Goal: Answer question/provide support

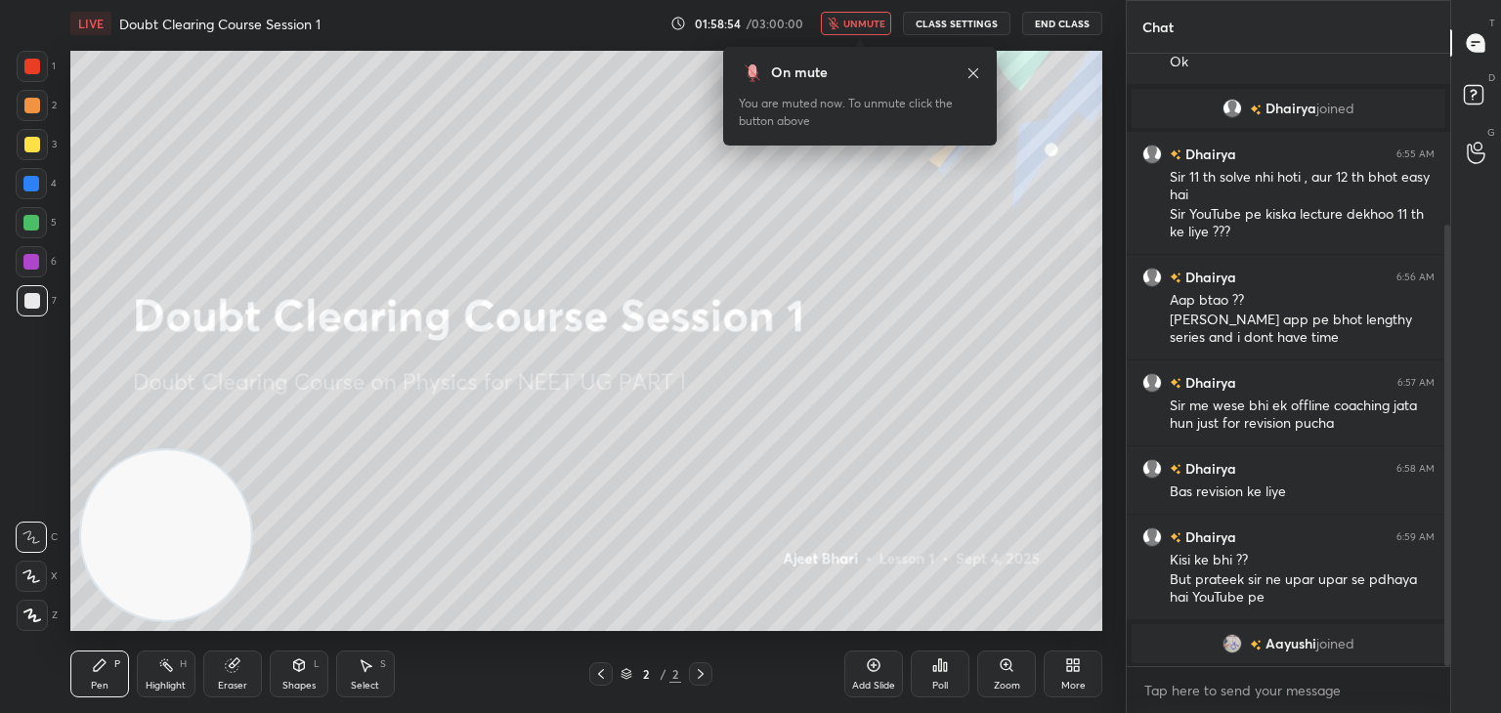
scroll to position [323, 0]
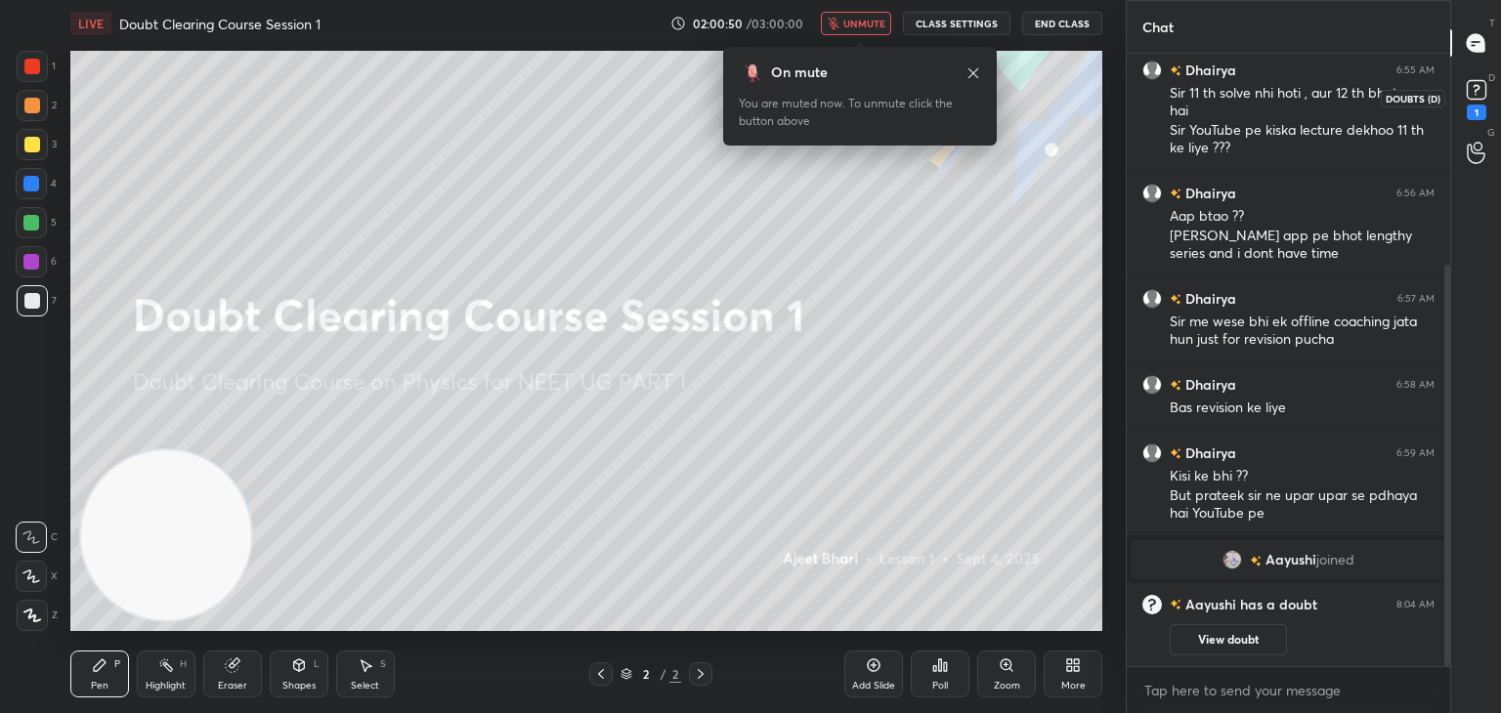
click at [1486, 98] on icon at bounding box center [1476, 89] width 29 height 29
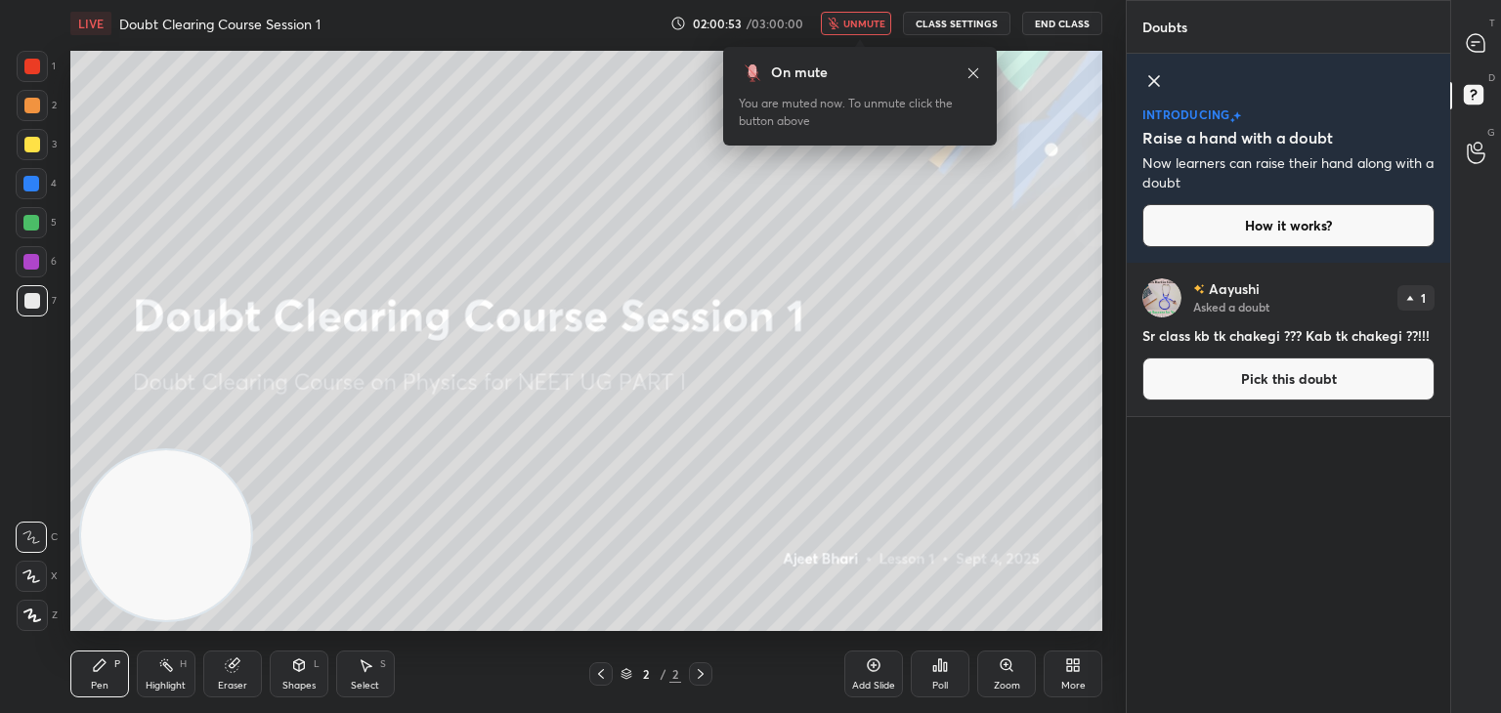
click at [864, 28] on span "unmute" at bounding box center [864, 24] width 42 height 14
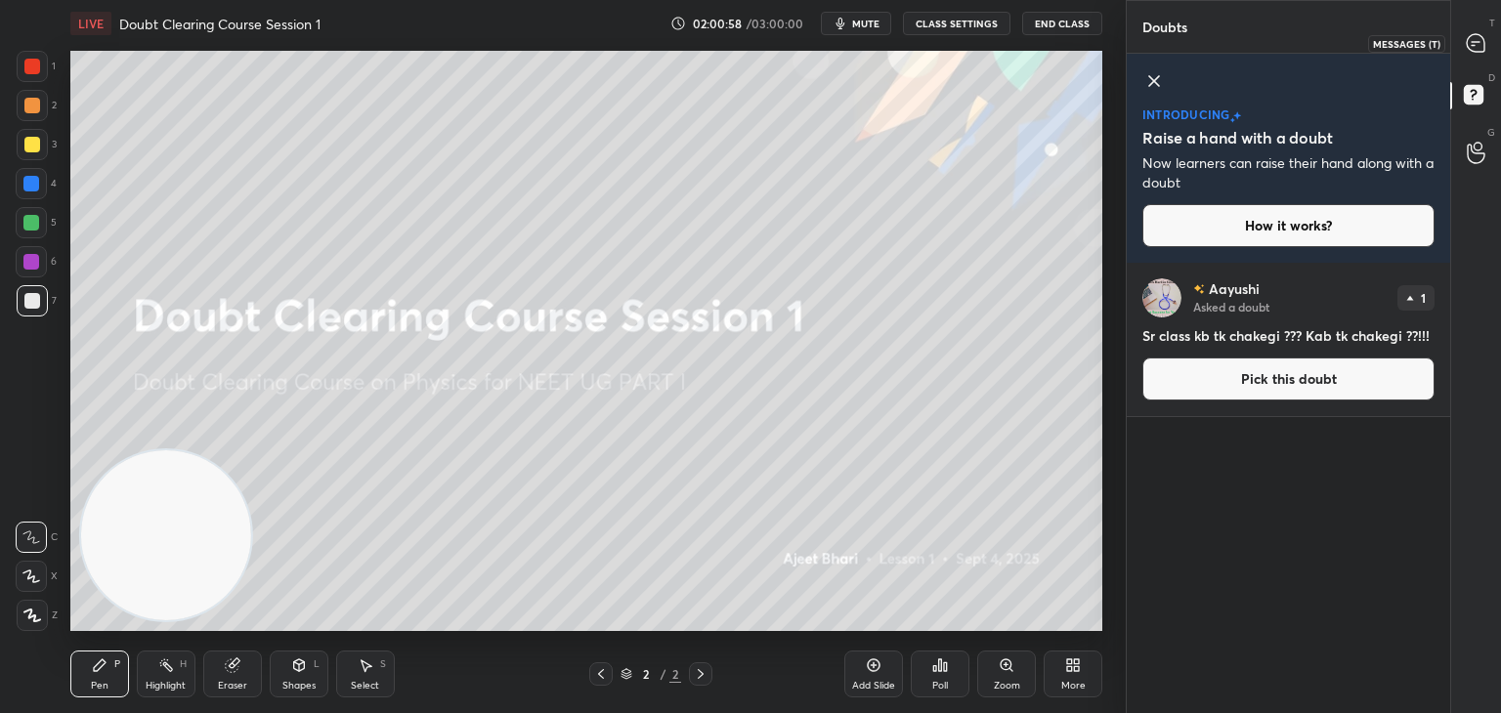
click at [1473, 48] on icon at bounding box center [1476, 43] width 18 height 18
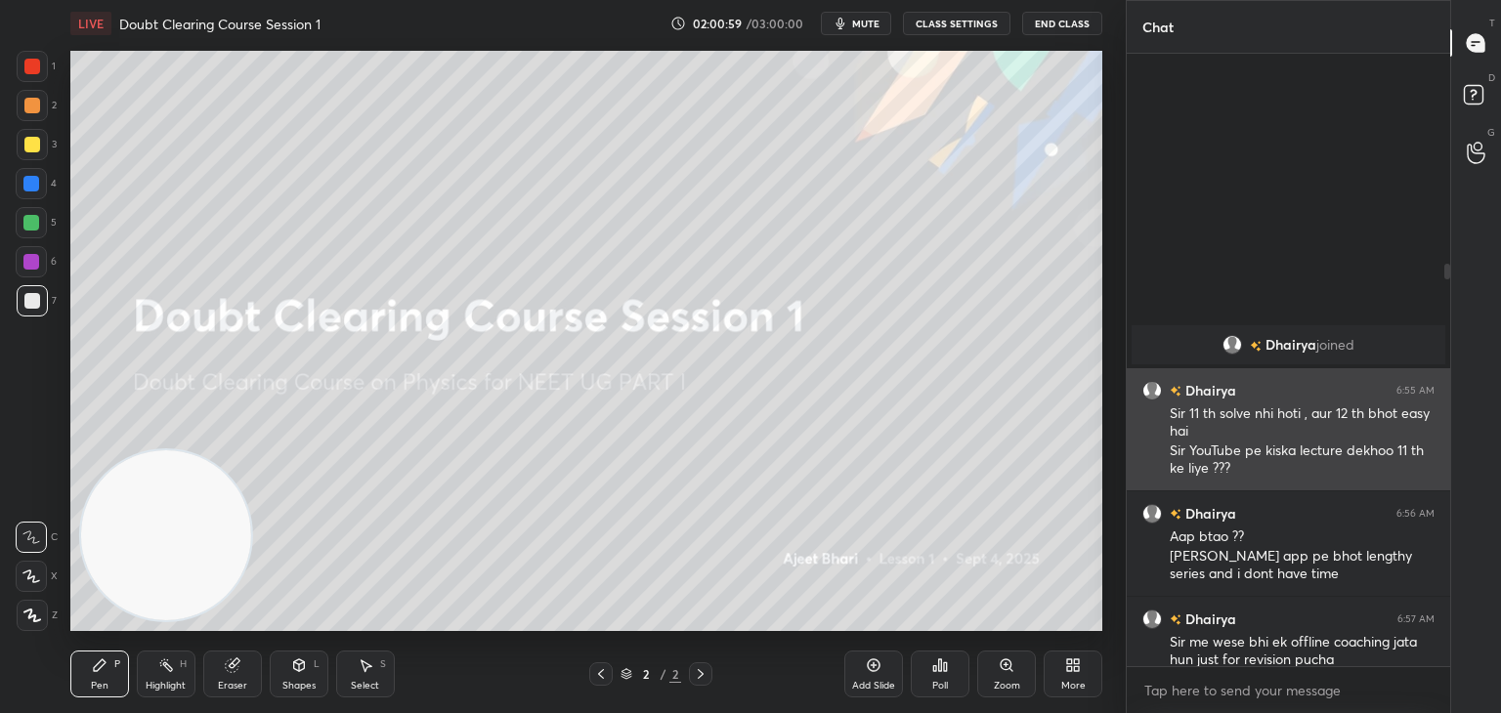
scroll to position [607, 318]
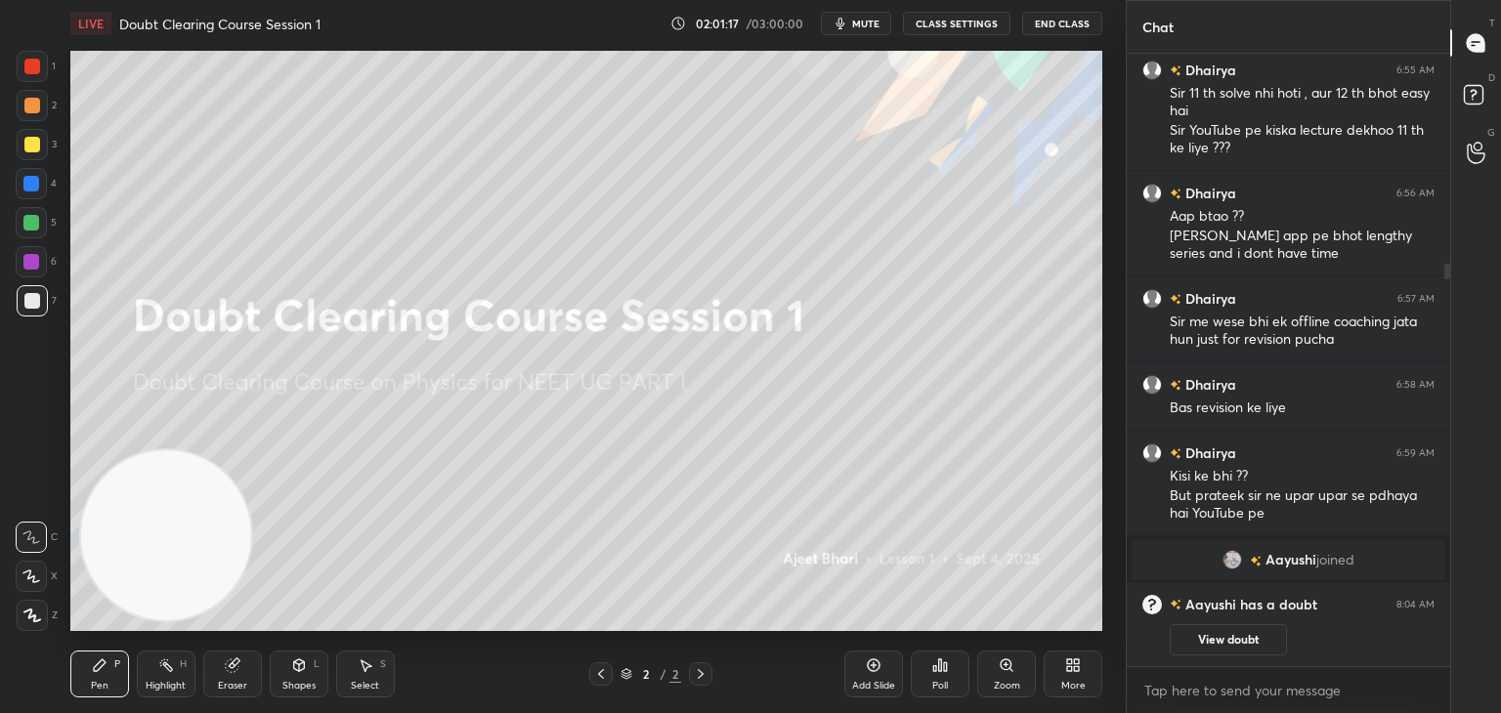
click at [866, 32] on button "mute" at bounding box center [856, 23] width 70 height 23
click at [244, 673] on div "Eraser" at bounding box center [232, 674] width 59 height 47
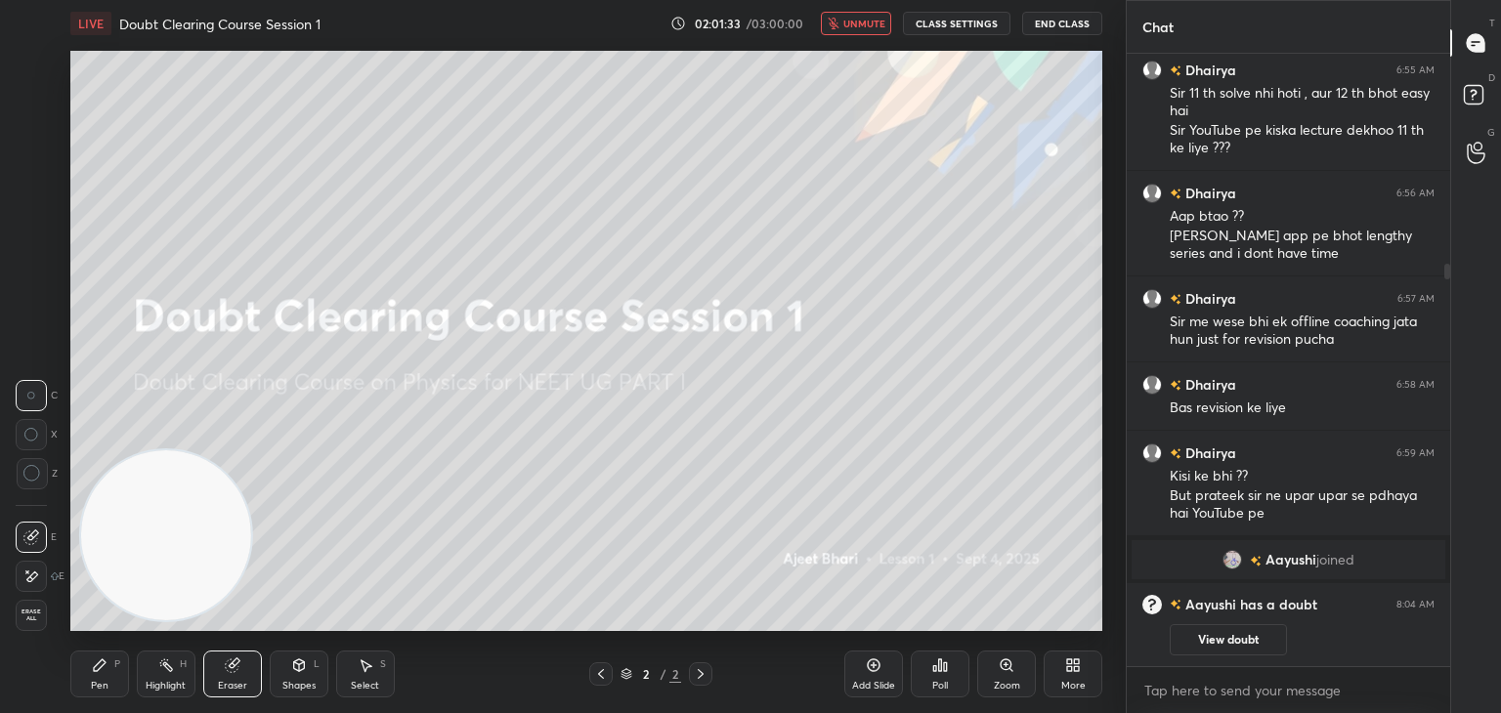
click at [41, 581] on div at bounding box center [31, 576] width 31 height 31
click at [98, 676] on div "Pen P" at bounding box center [99, 674] width 59 height 47
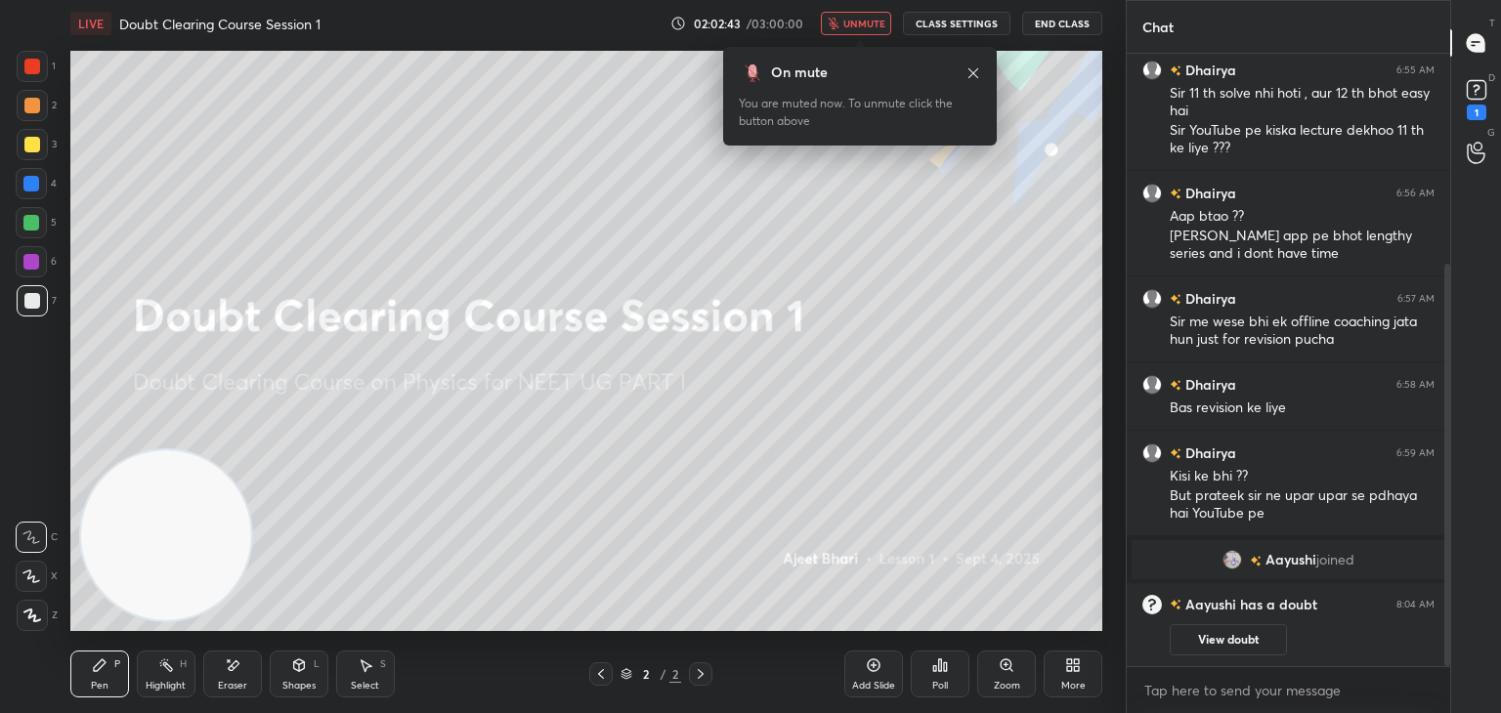
scroll to position [405, 0]
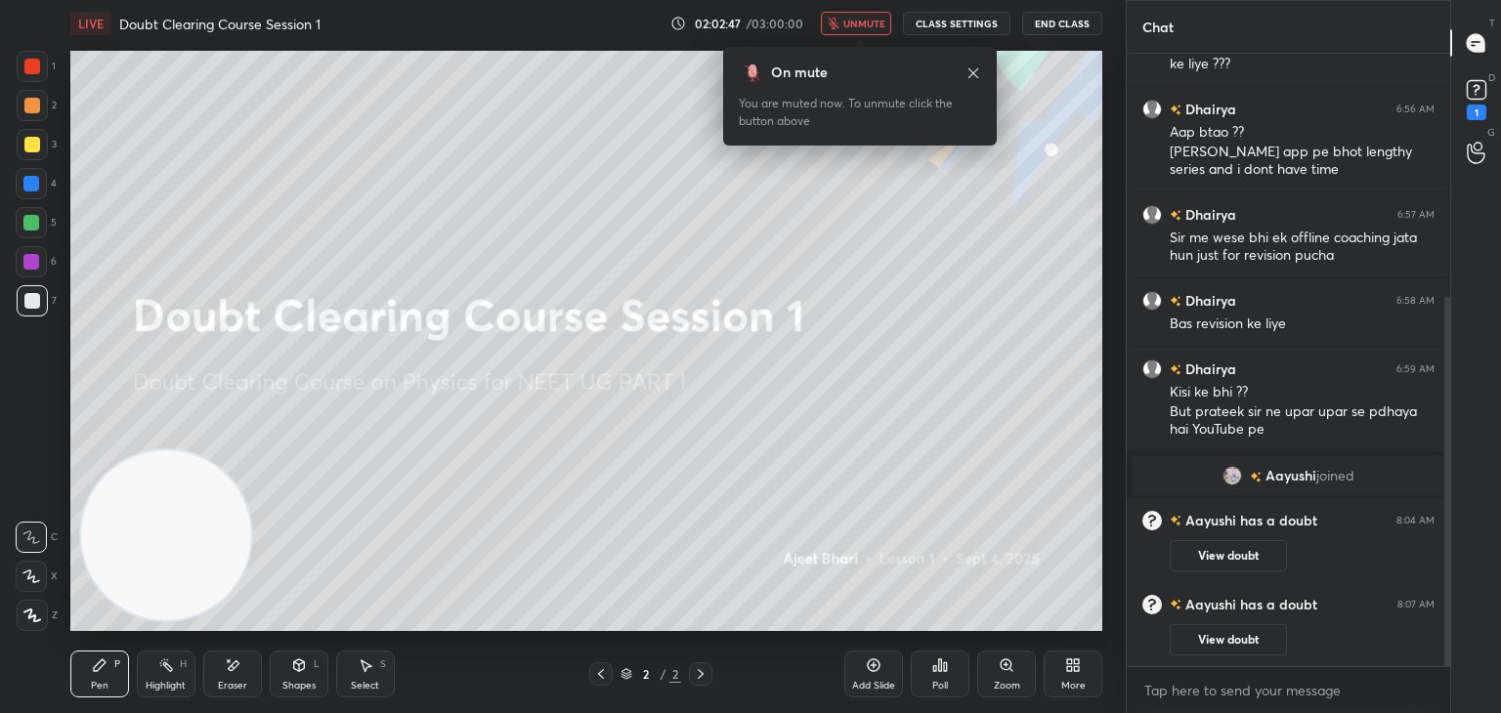
click at [849, 27] on span "unmute" at bounding box center [864, 24] width 42 height 14
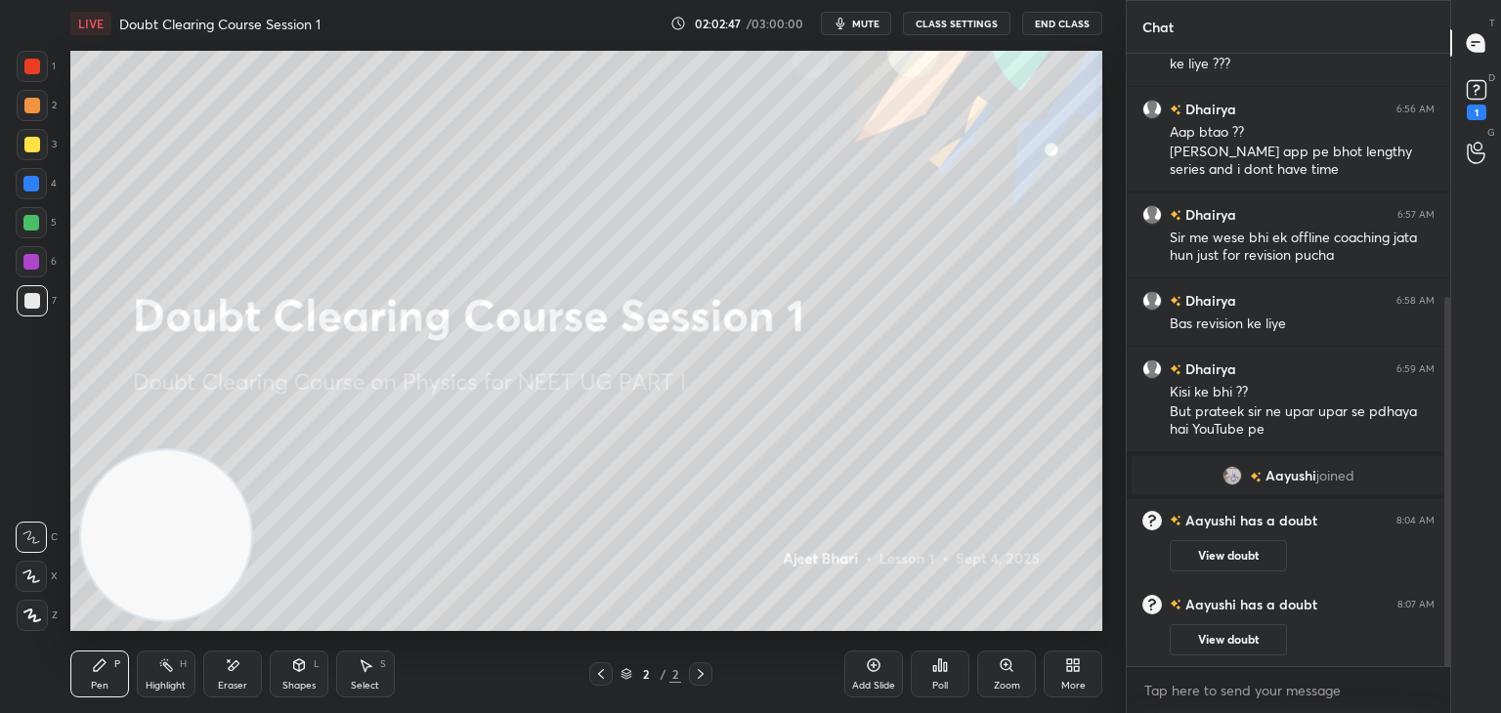
click at [1476, 107] on div "1" at bounding box center [1477, 113] width 20 height 16
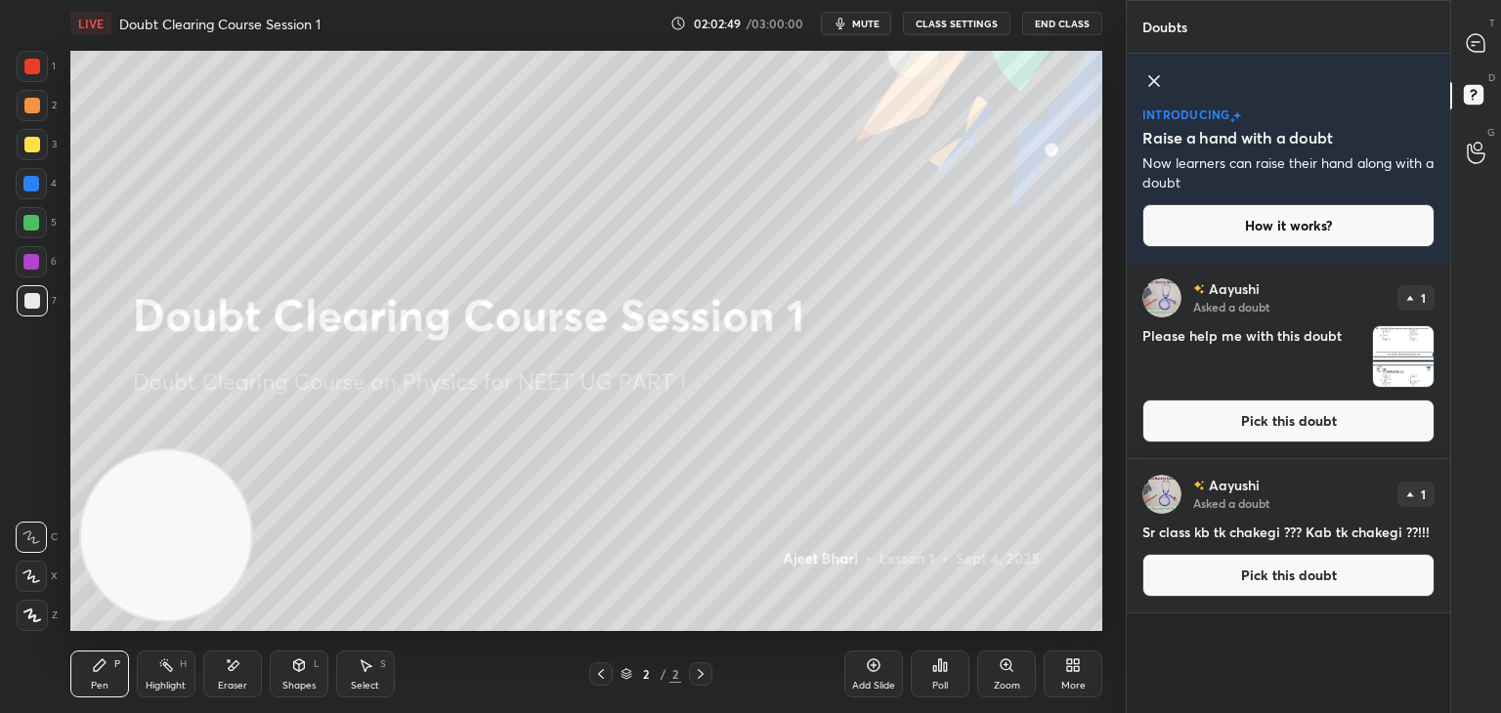
click at [1381, 345] on img "grid" at bounding box center [1403, 356] width 61 height 61
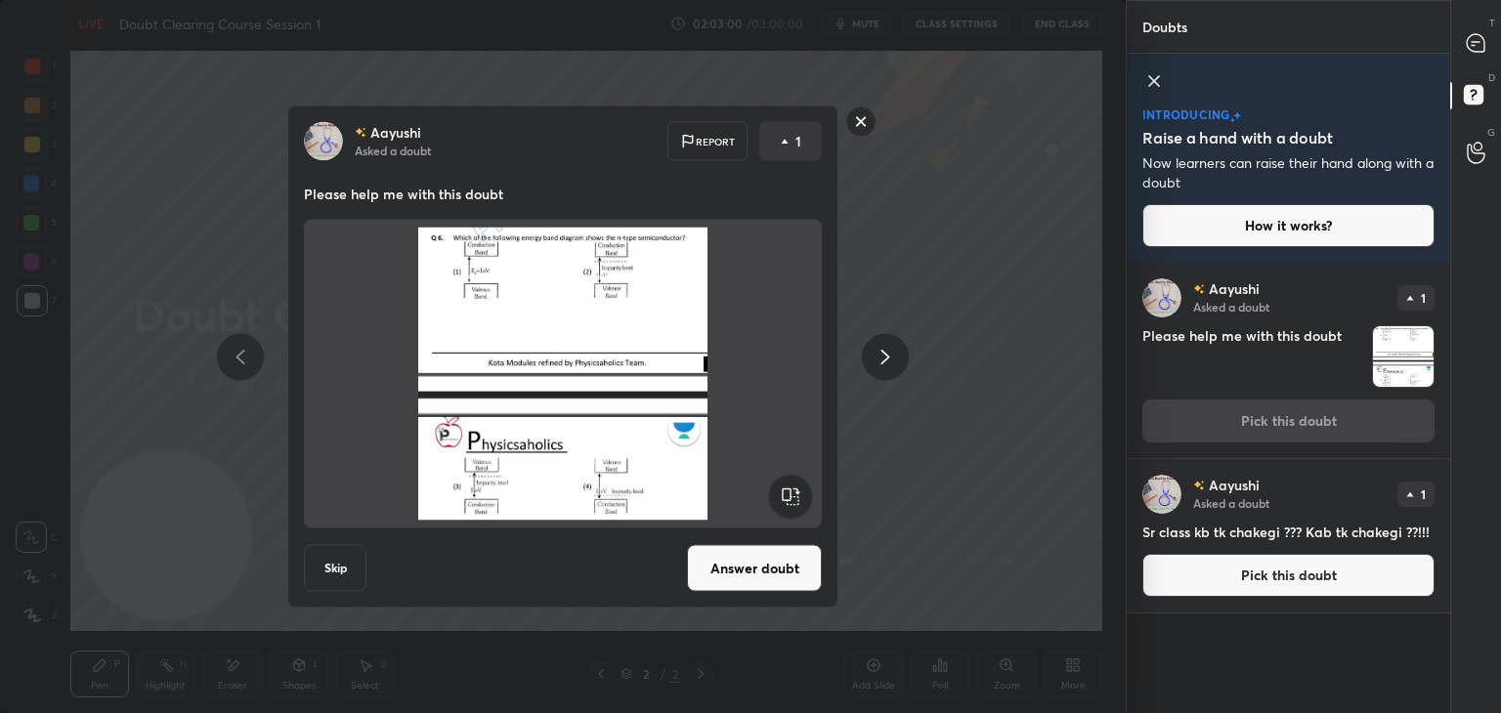
click at [863, 122] on rect at bounding box center [861, 122] width 30 height 30
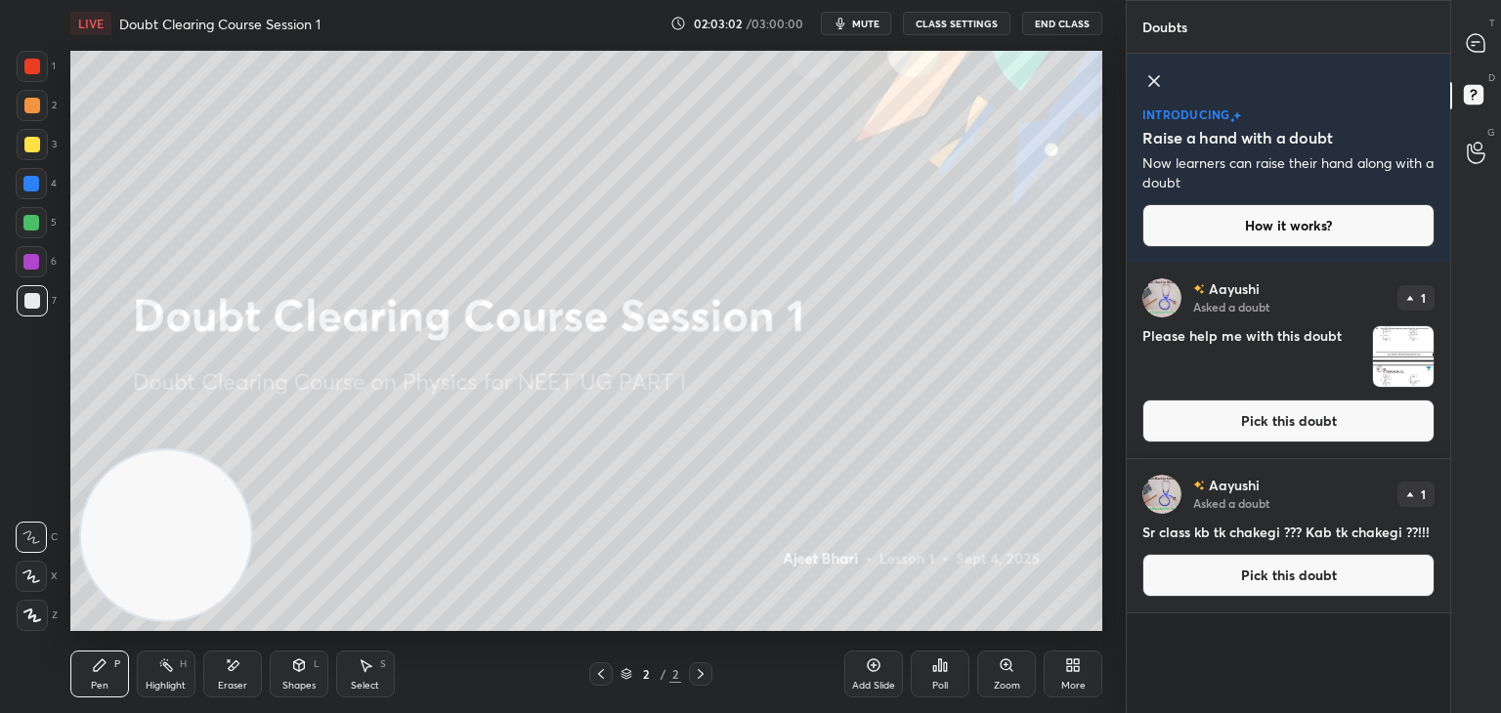
click at [1456, 76] on div "D Doubts (D)" at bounding box center [1476, 97] width 50 height 55
click at [1484, 46] on icon at bounding box center [1476, 43] width 18 height 18
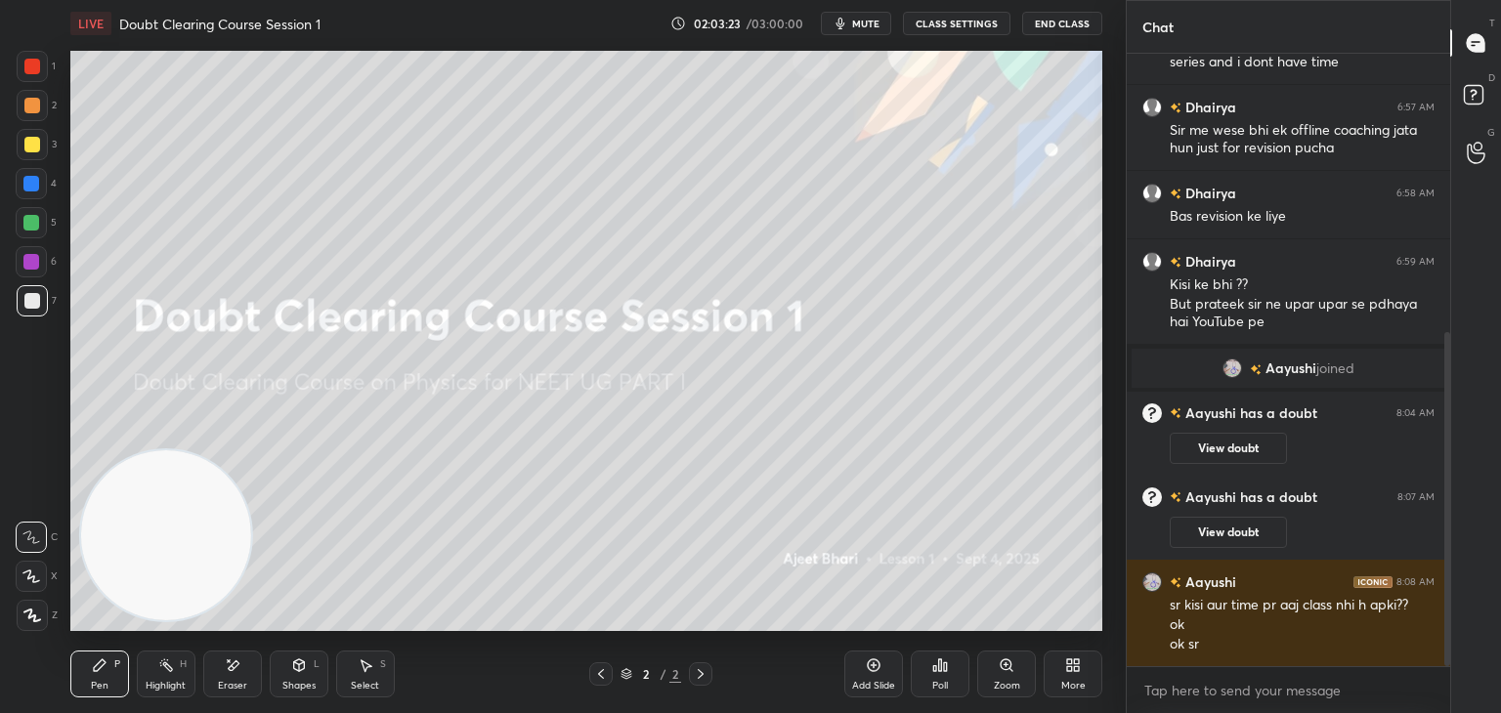
scroll to position [532, 0]
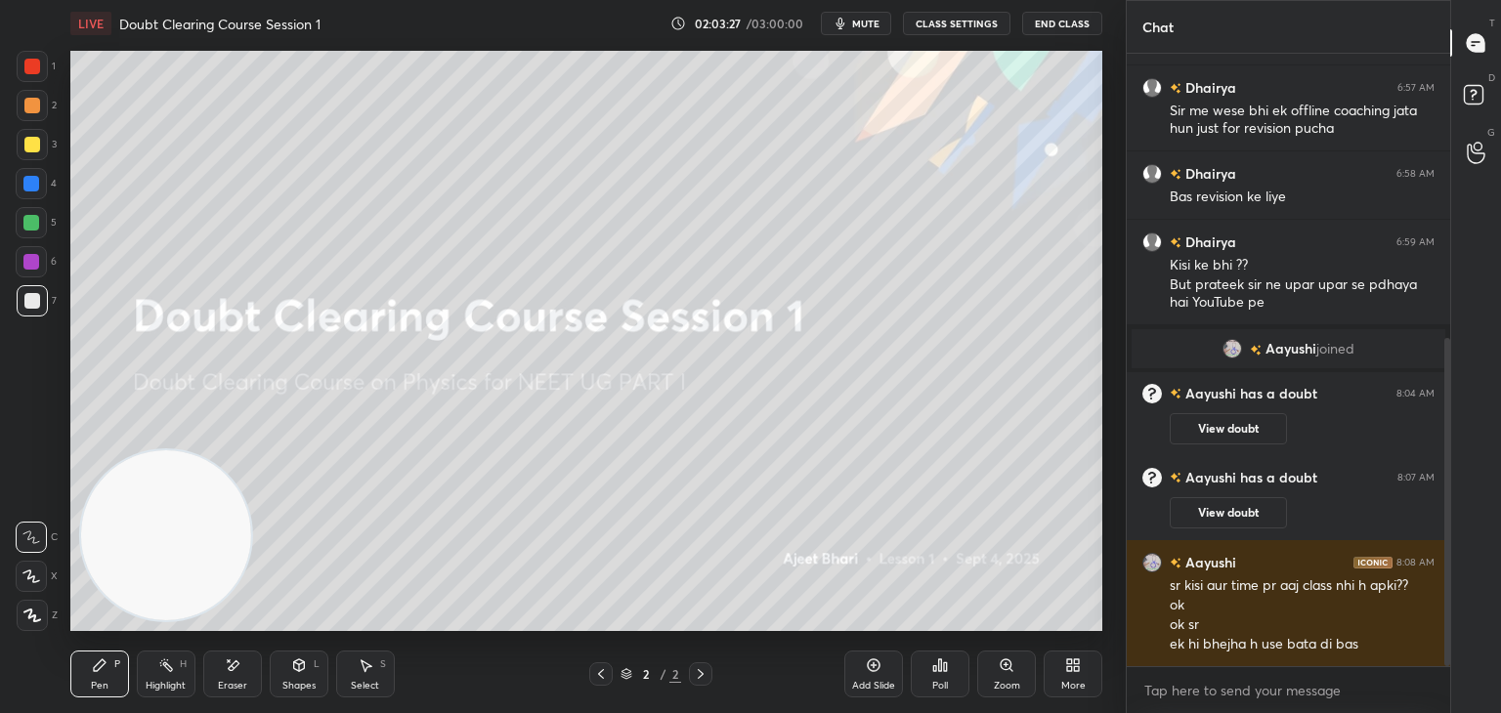
click at [242, 678] on div "Eraser" at bounding box center [232, 674] width 59 height 47
click at [22, 620] on span "Erase all" at bounding box center [31, 616] width 29 height 14
click at [864, 25] on span "mute" at bounding box center [865, 24] width 27 height 14
click at [1473, 105] on rect at bounding box center [1473, 95] width 19 height 19
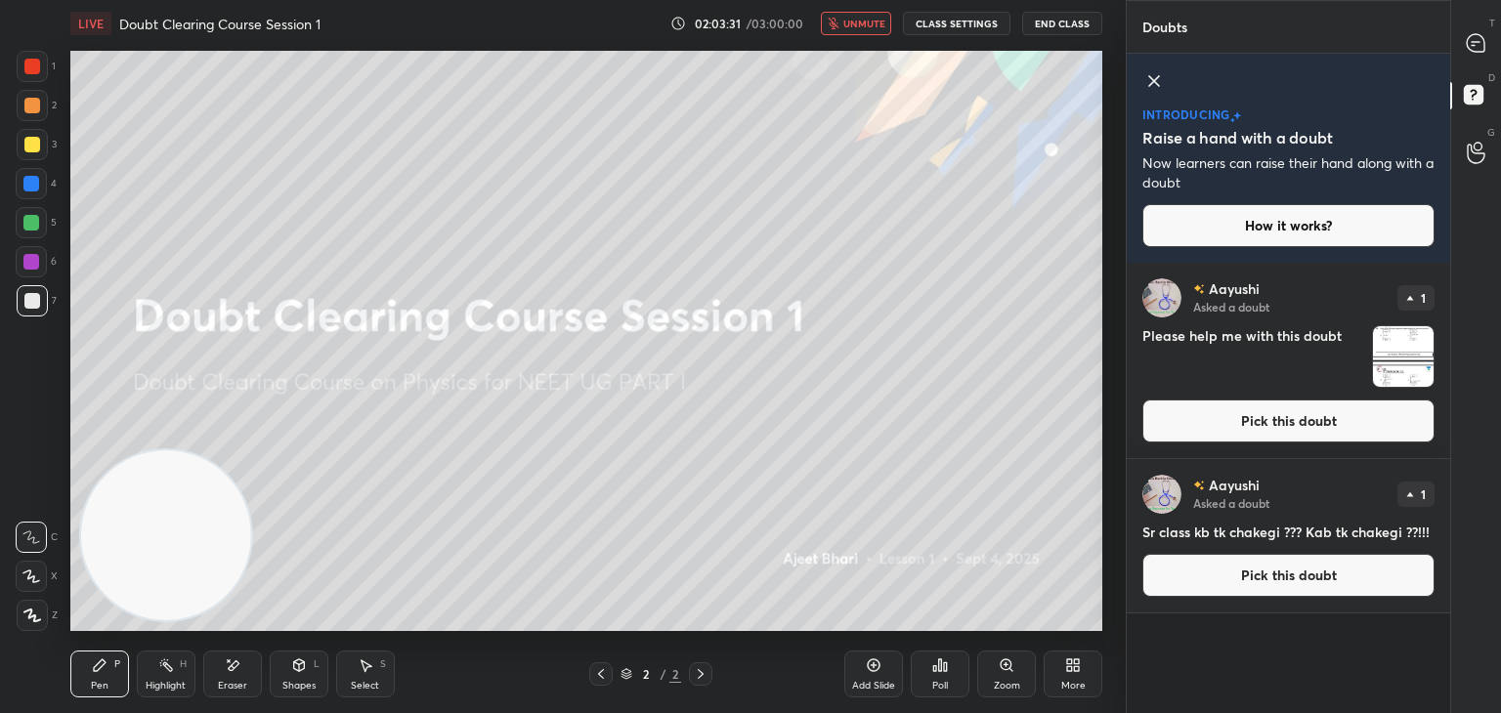
click at [1380, 367] on img "grid" at bounding box center [1403, 356] width 61 height 61
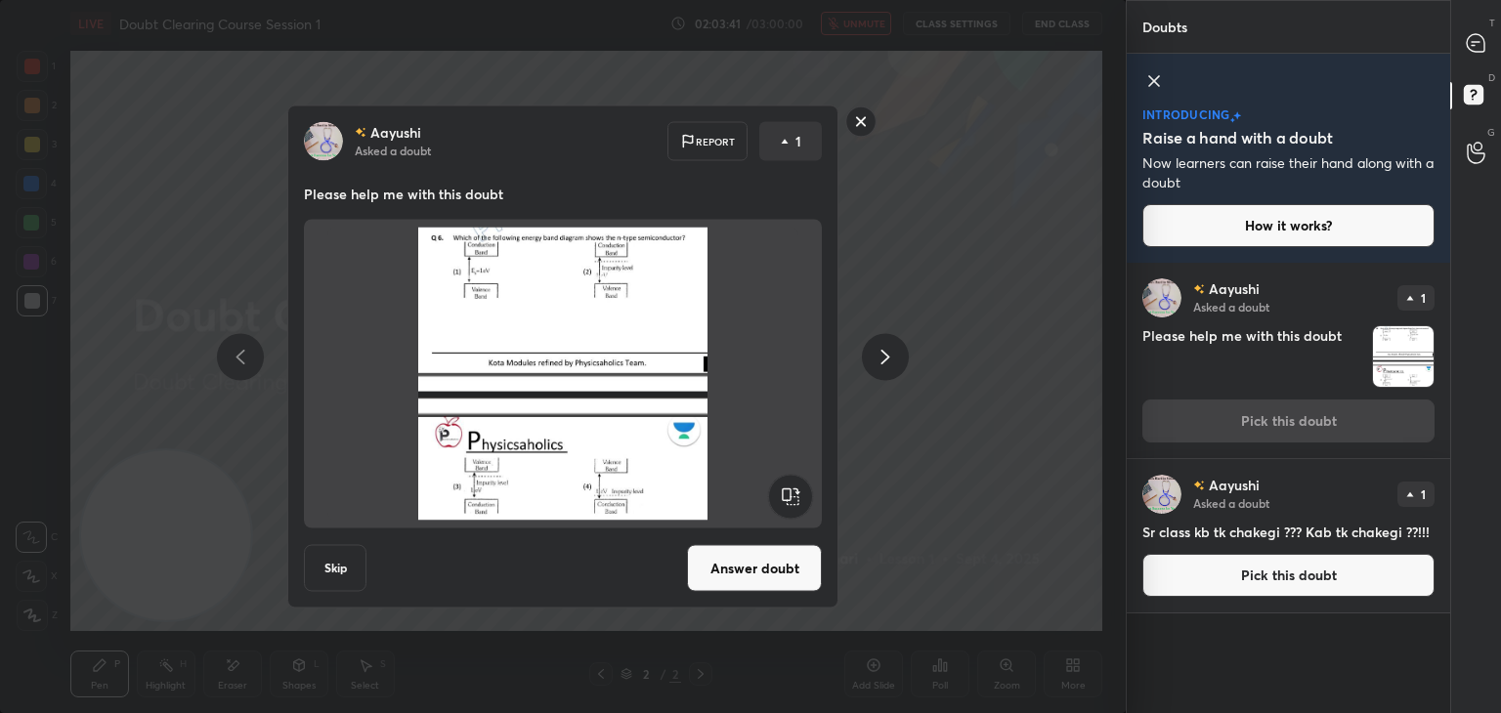
click at [678, 318] on img at bounding box center [562, 374] width 471 height 293
click at [712, 575] on button "Answer doubt" at bounding box center [754, 568] width 135 height 47
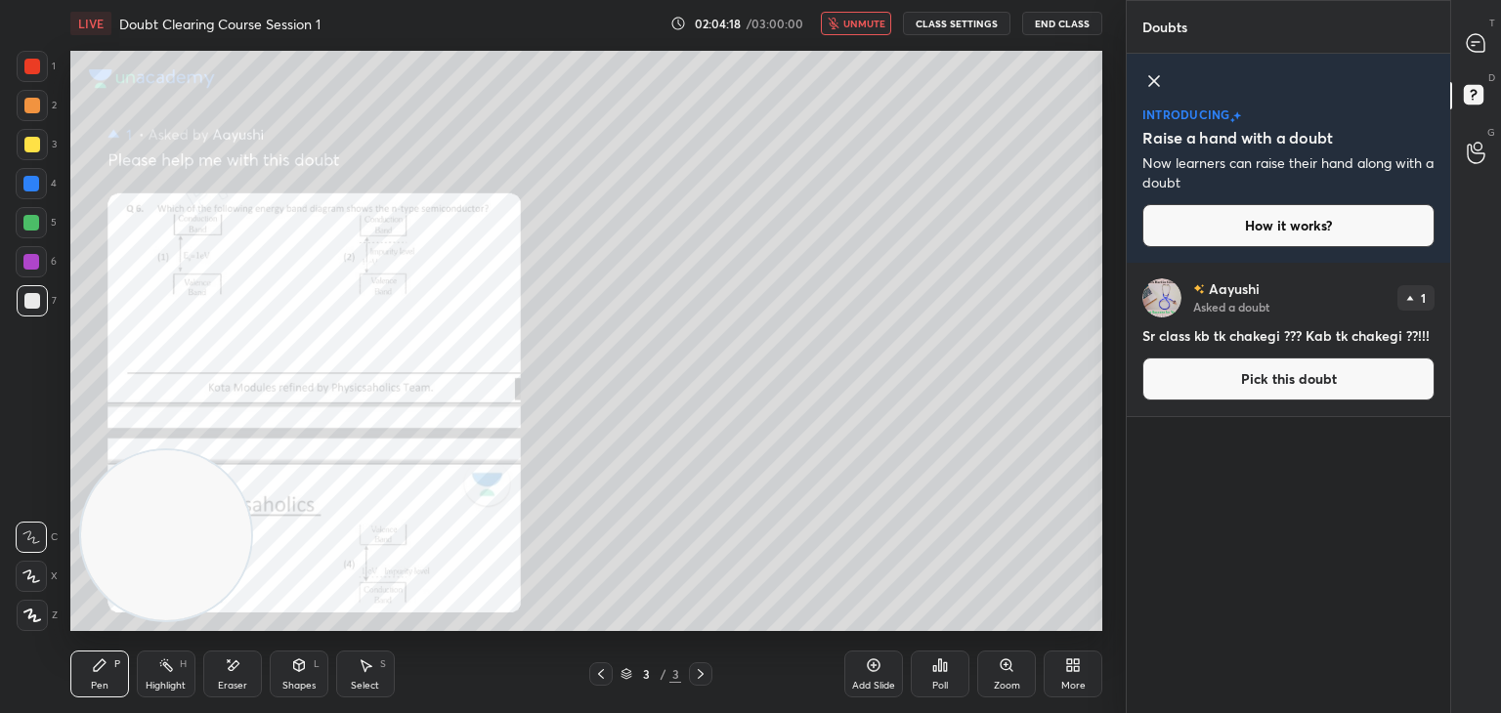
click at [864, 28] on span "unmute" at bounding box center [864, 24] width 42 height 14
click at [1445, 50] on div "Doubts" at bounding box center [1289, 26] width 324 height 53
click at [1470, 58] on div at bounding box center [1476, 42] width 39 height 35
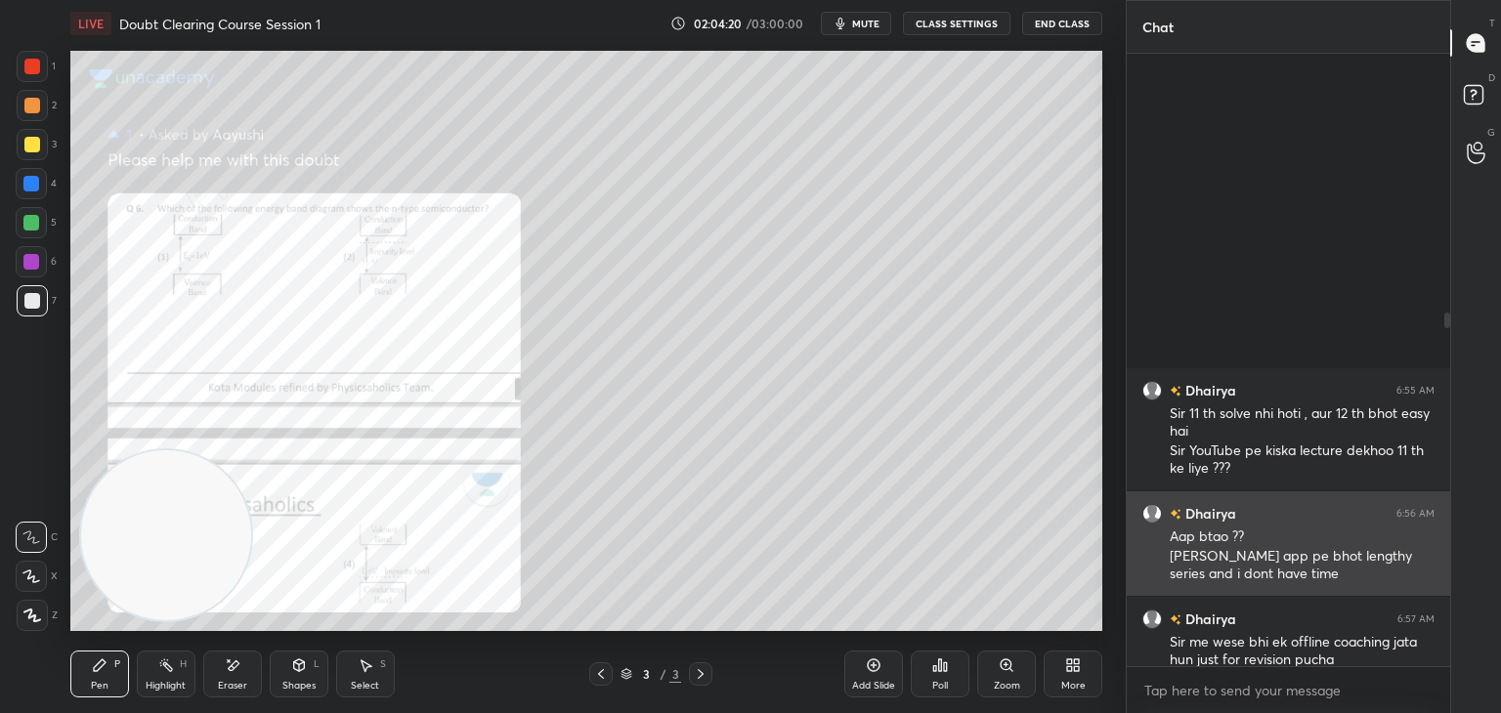
scroll to position [607, 318]
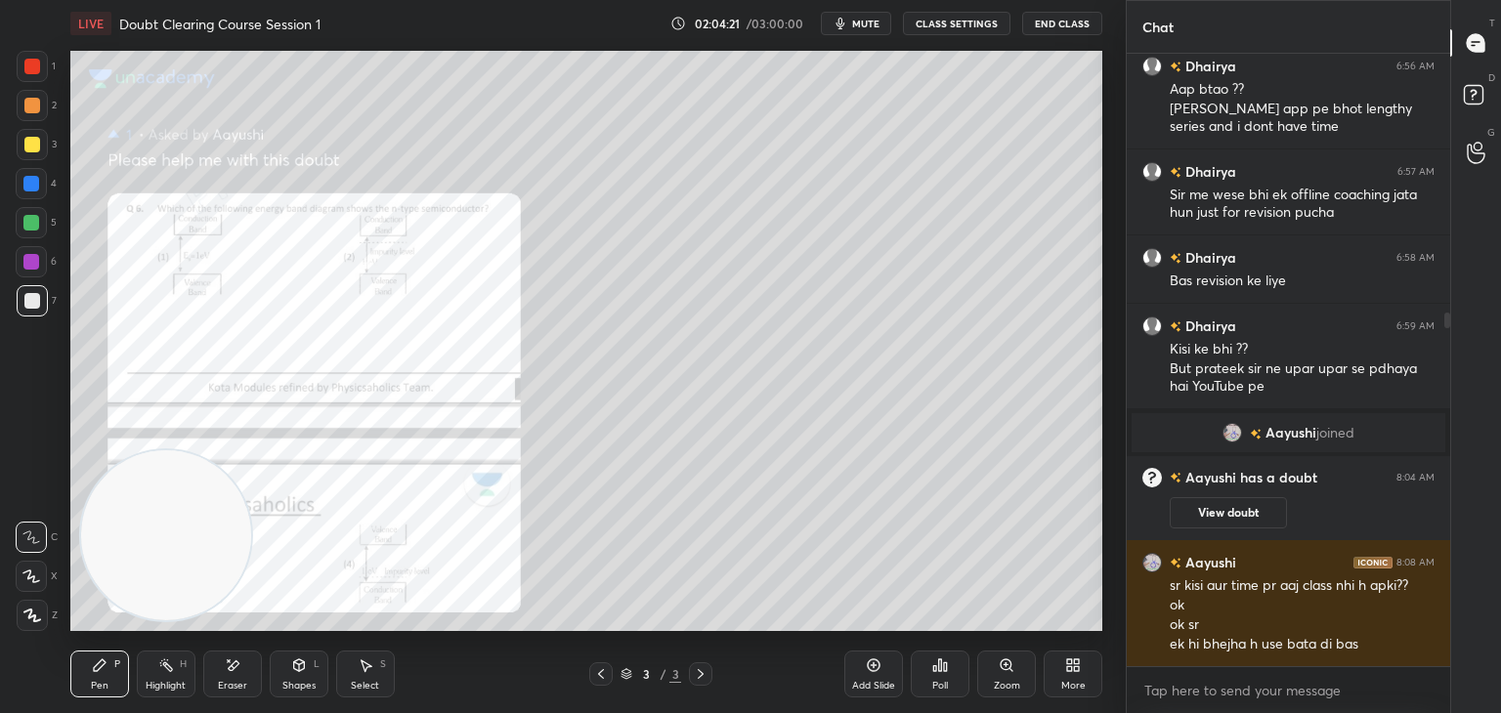
click at [997, 675] on div "Zoom" at bounding box center [1006, 674] width 59 height 47
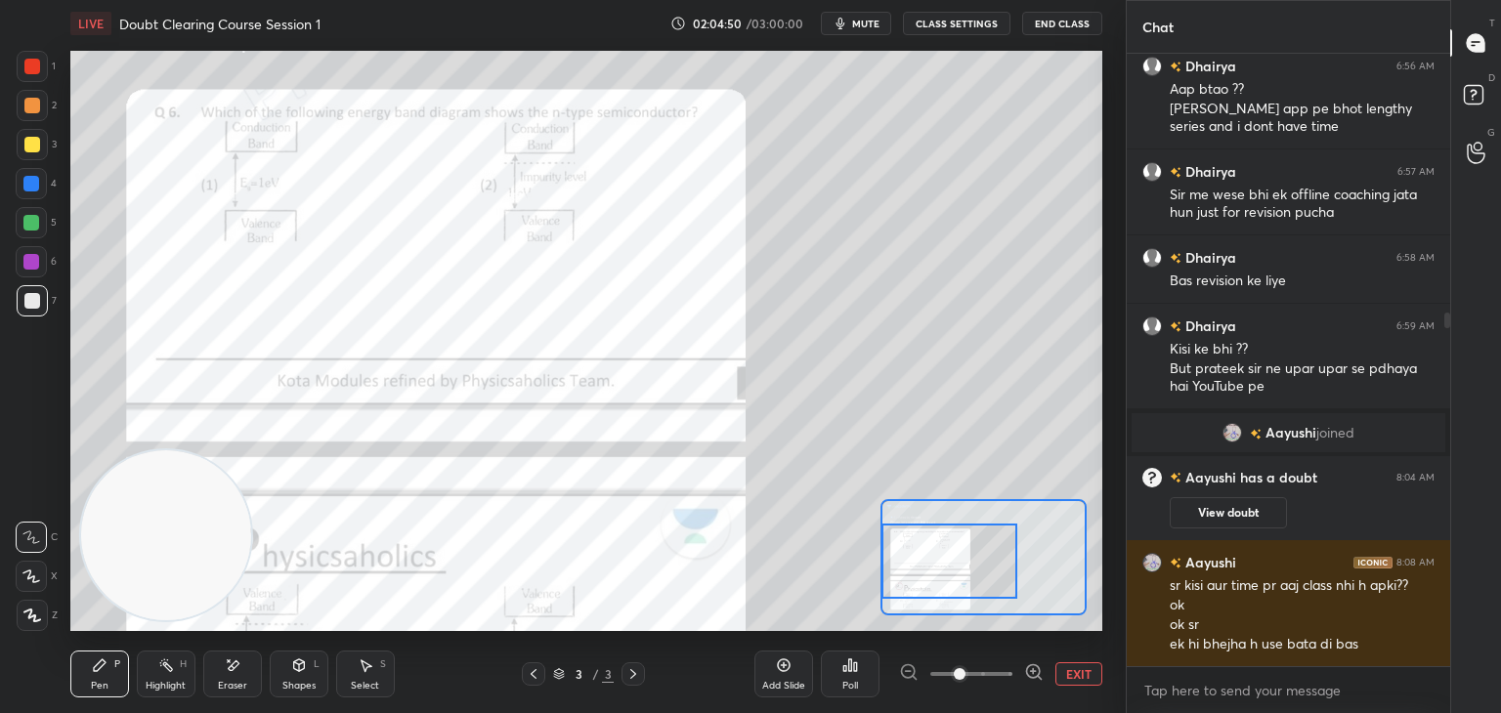
scroll to position [516, 0]
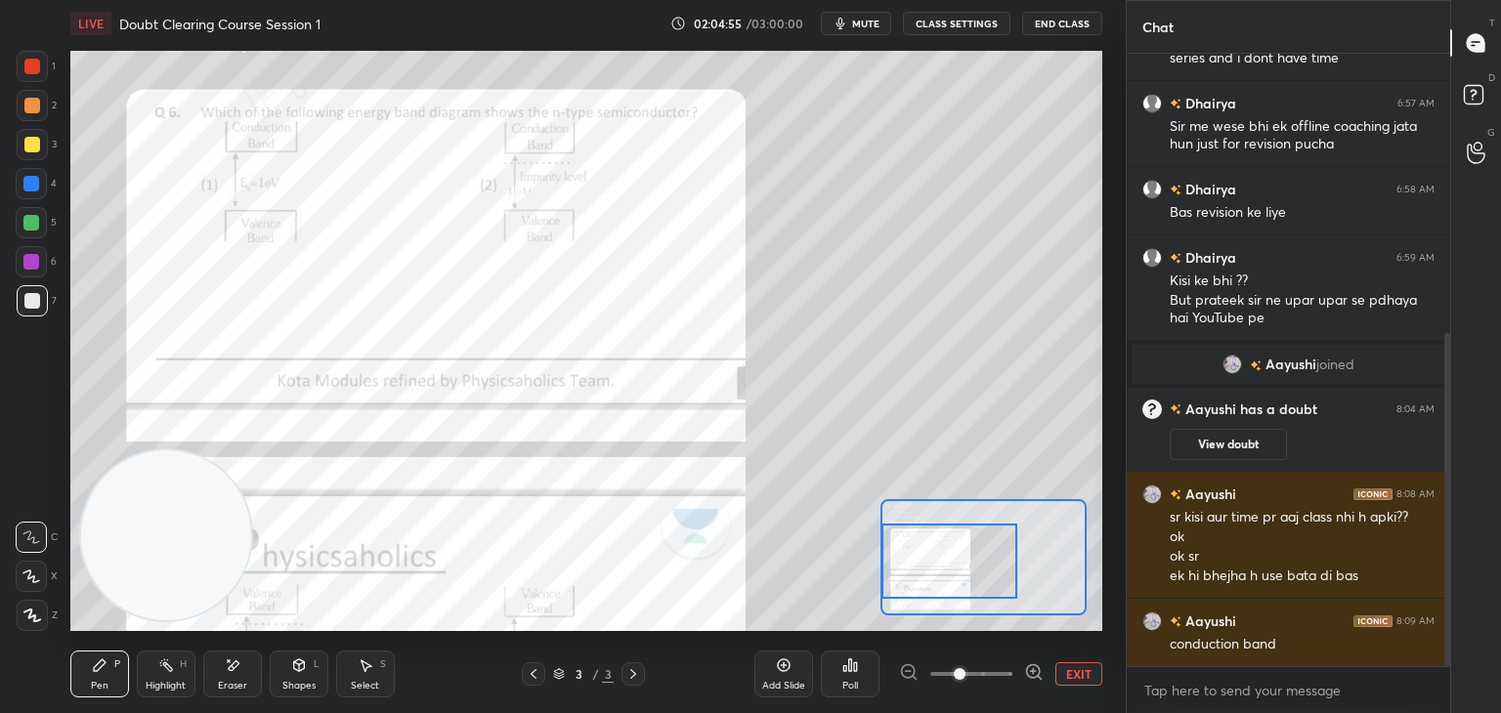
click at [25, 59] on div at bounding box center [32, 67] width 16 height 16
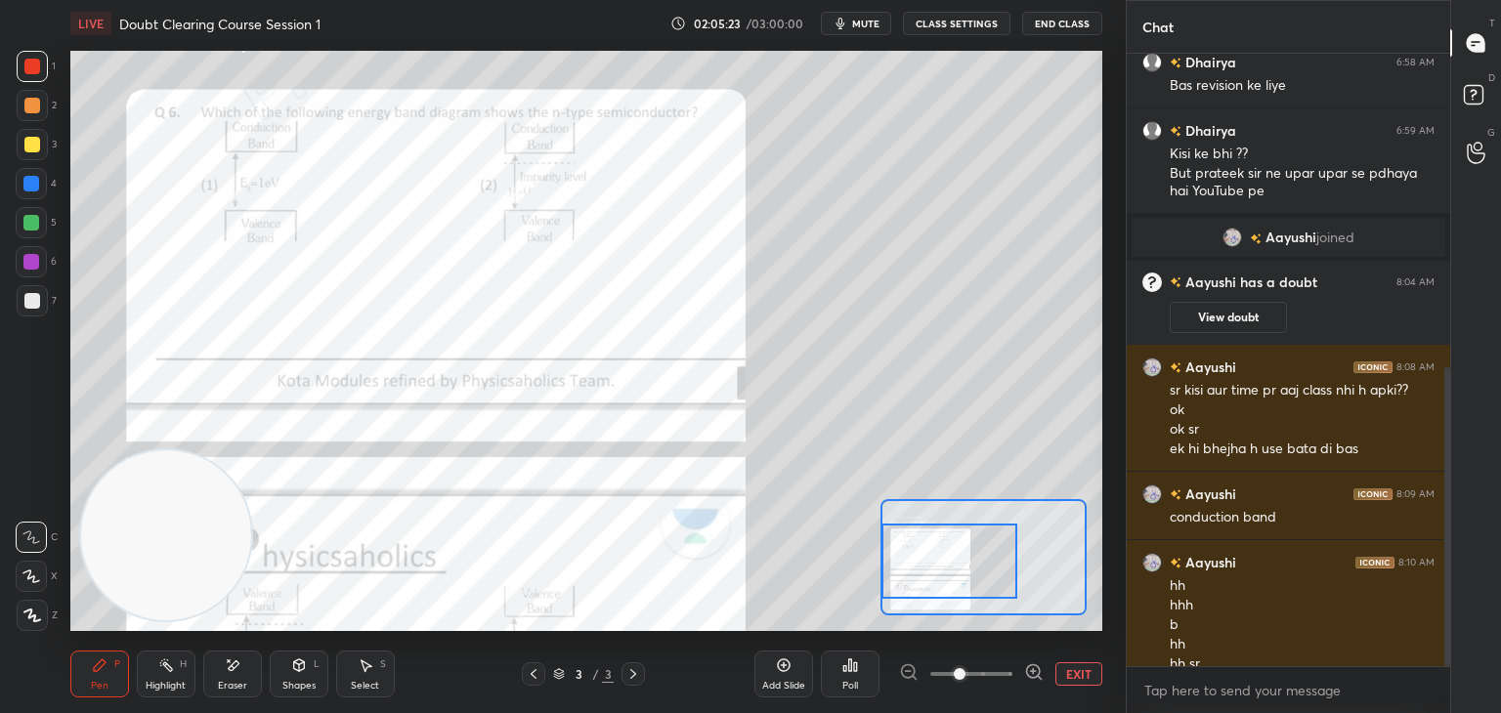
scroll to position [663, 0]
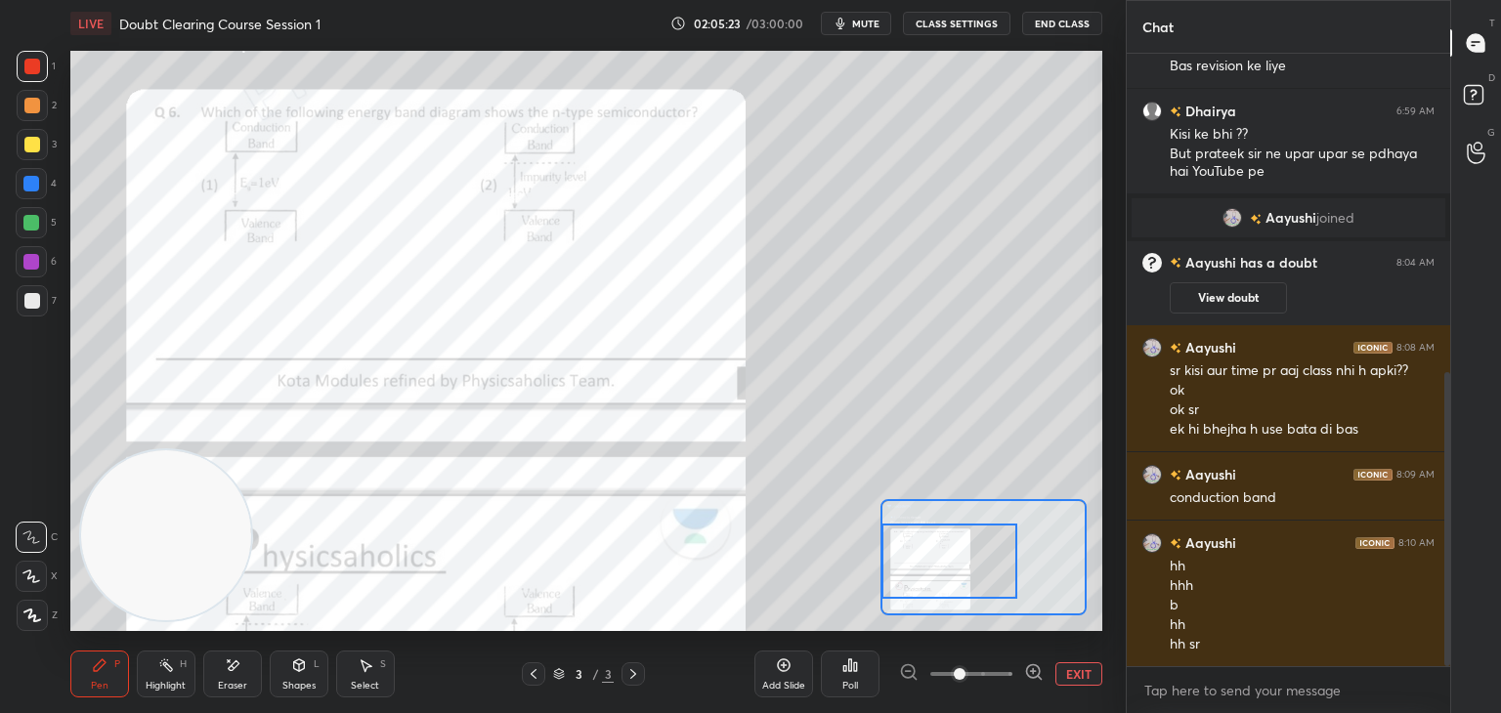
click at [1071, 679] on button "EXIT" at bounding box center [1079, 674] width 47 height 23
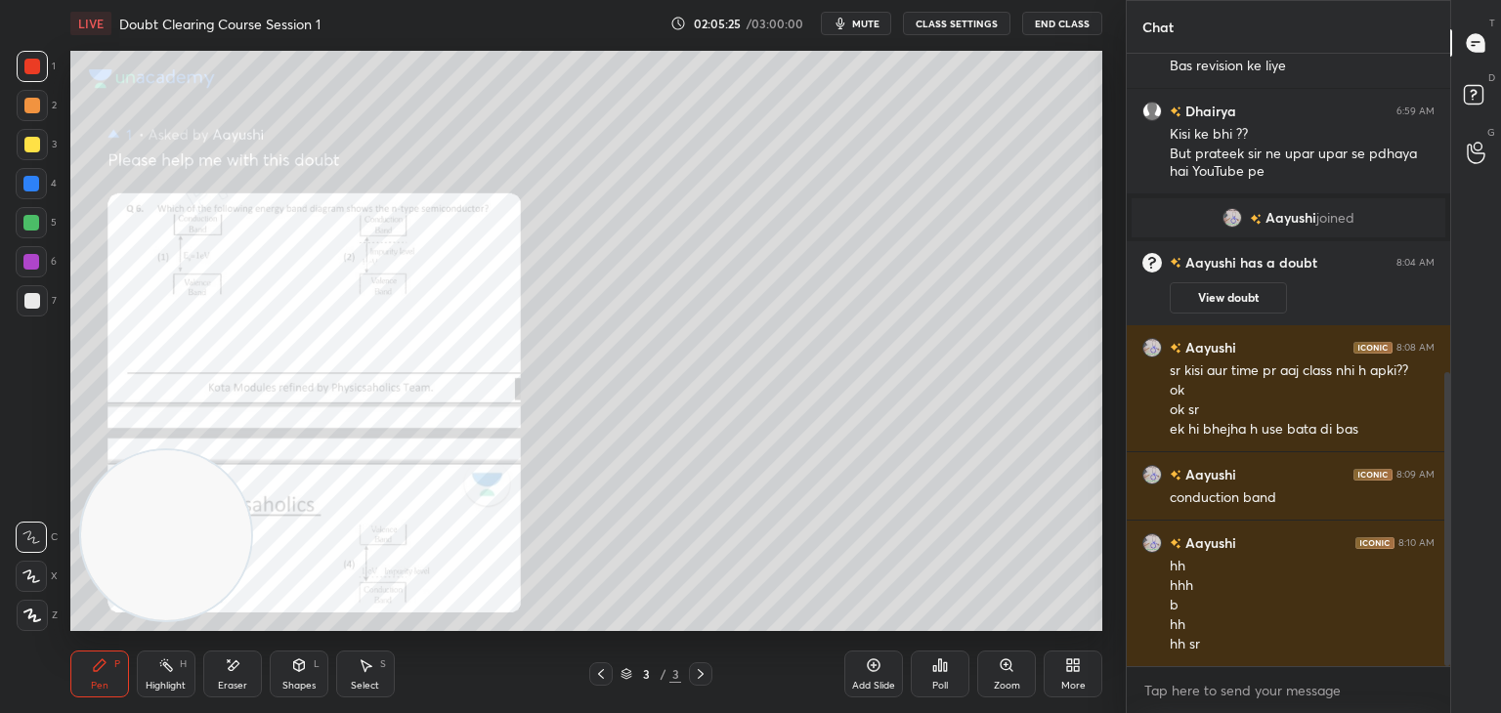
click at [863, 24] on span "mute" at bounding box center [865, 24] width 27 height 14
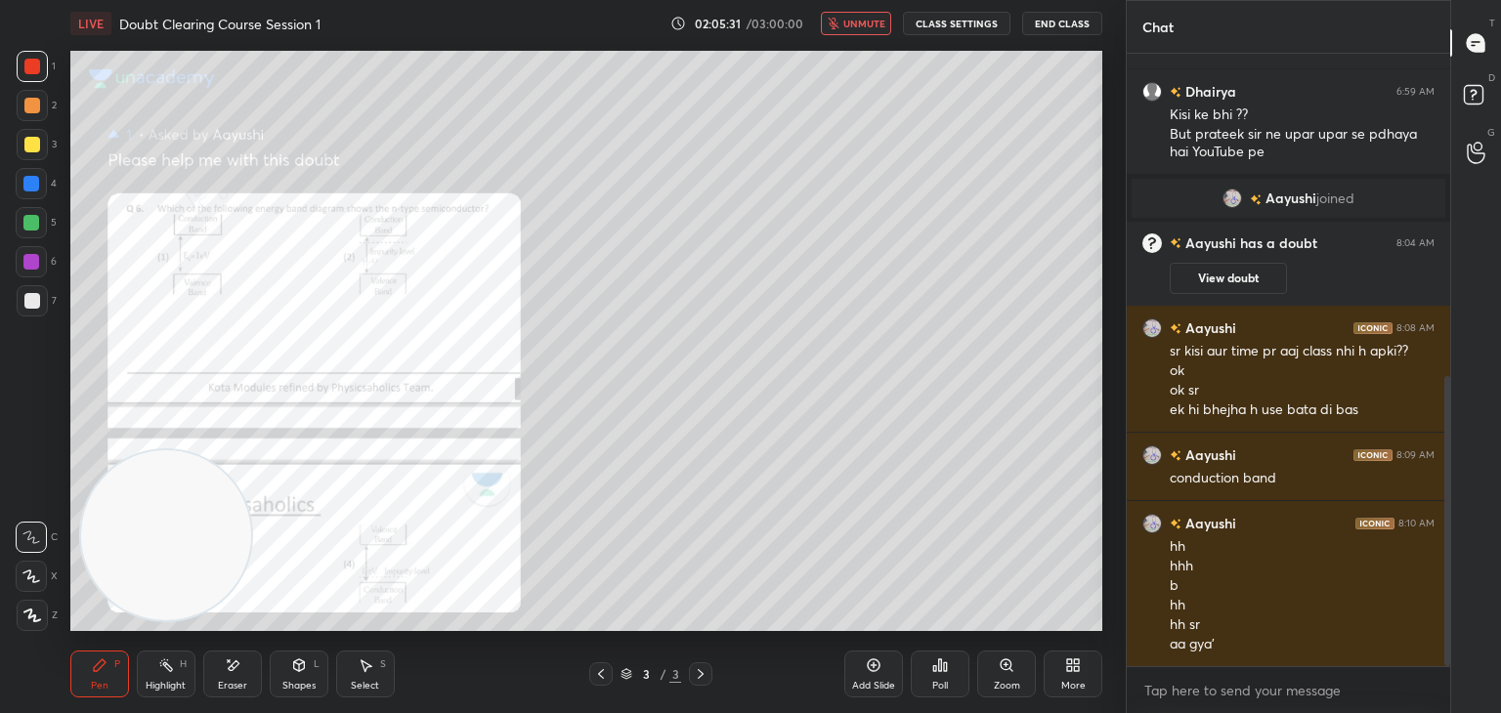
click at [602, 677] on icon at bounding box center [601, 675] width 16 height 16
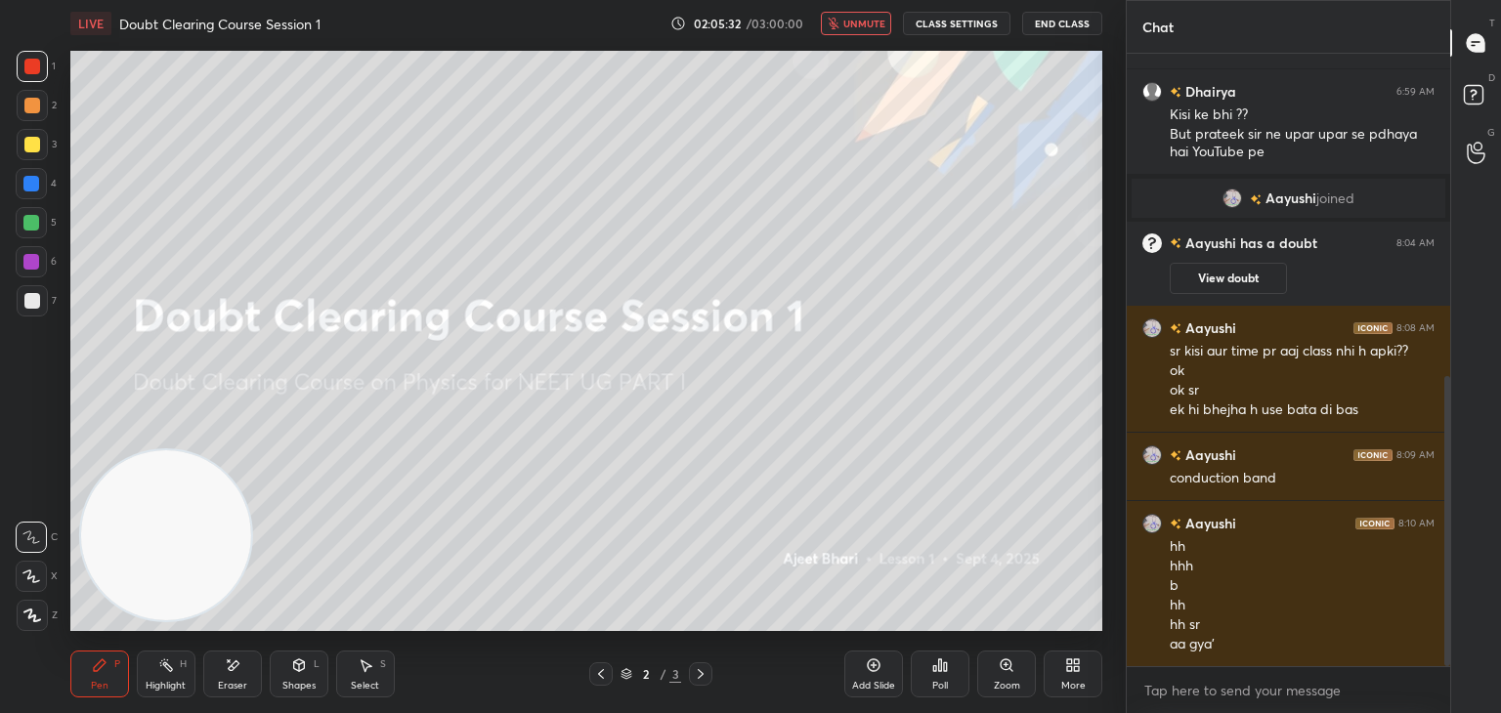
click at [35, 304] on div at bounding box center [32, 301] width 16 height 16
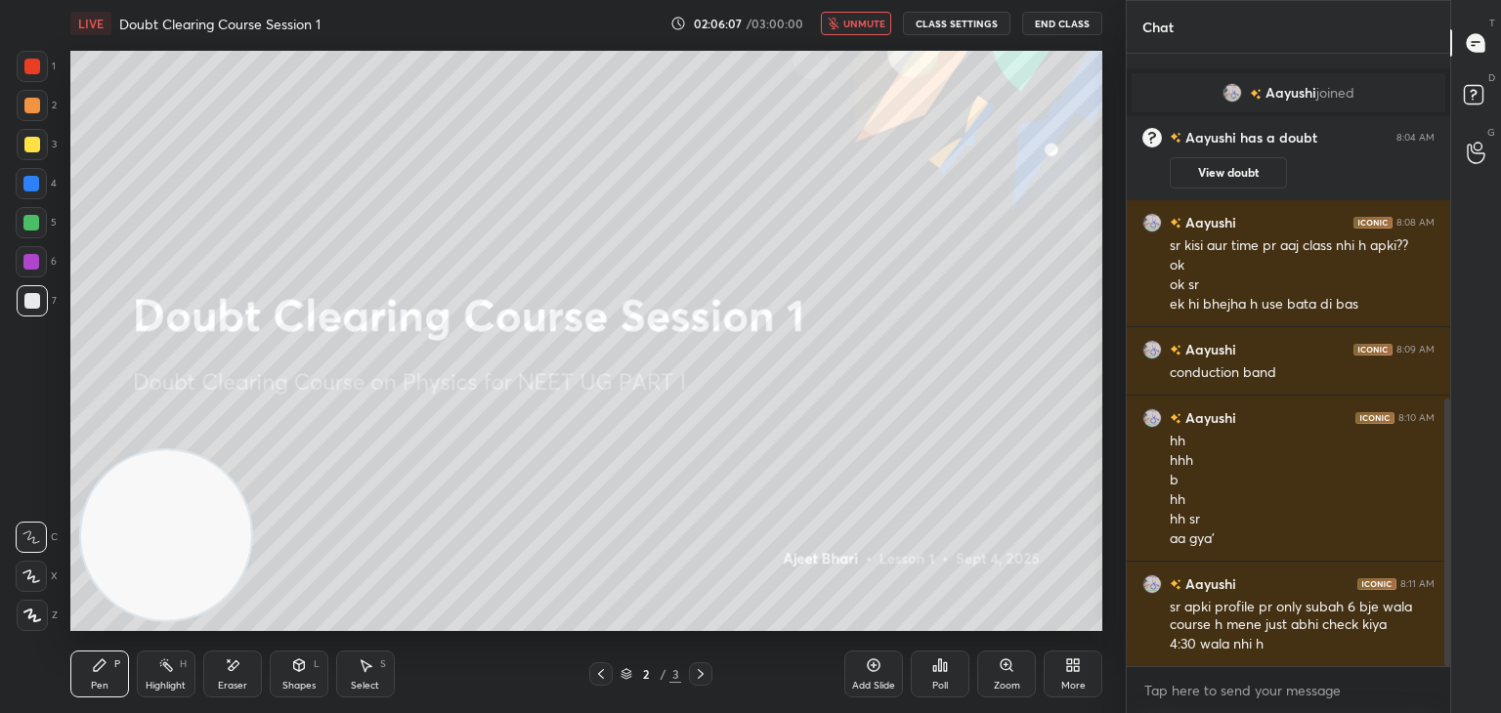
scroll to position [807, 0]
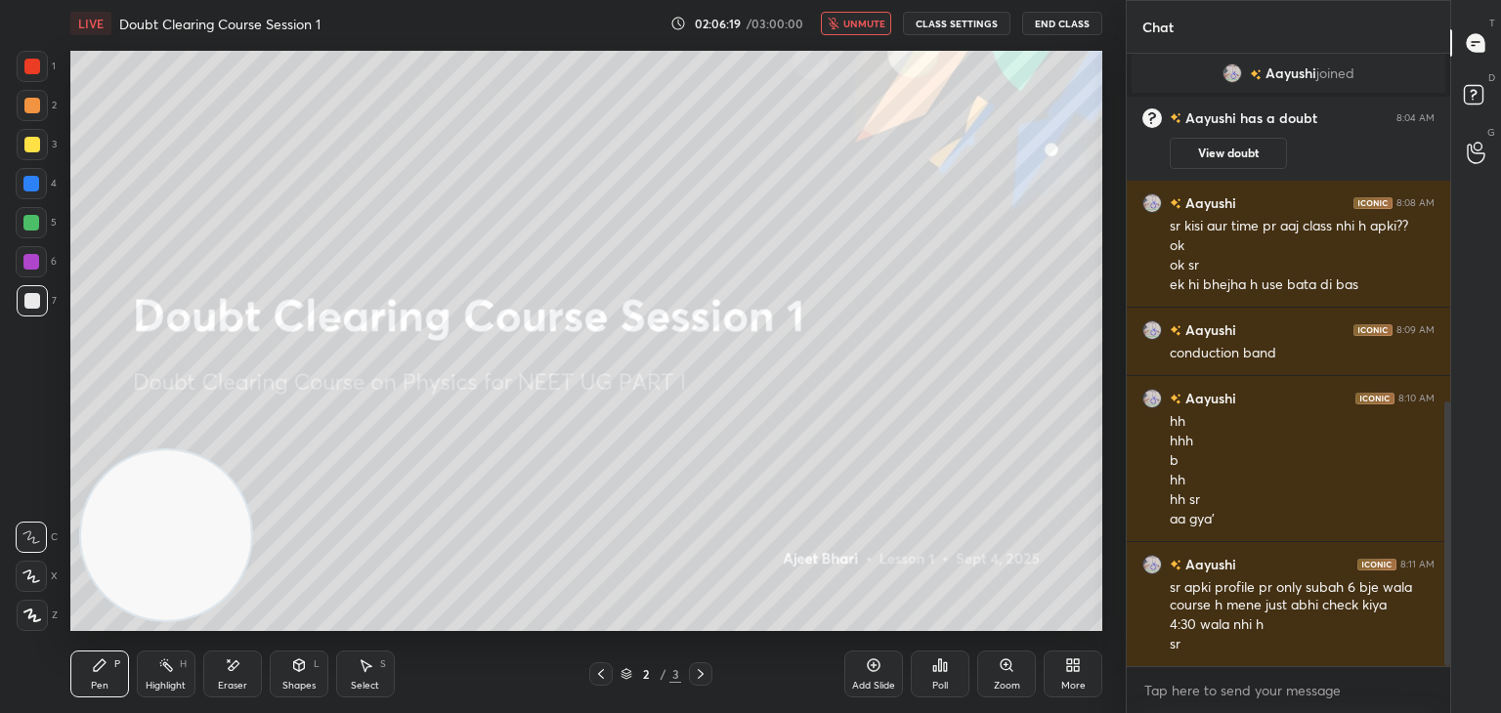
click at [843, 36] on div "LIVE Doubt Clearing Course Session 1 02:06:19 / 03:00:00 unmute CLASS SETTINGS …" at bounding box center [586, 23] width 1032 height 47
click at [865, 30] on button "unmute" at bounding box center [856, 23] width 70 height 23
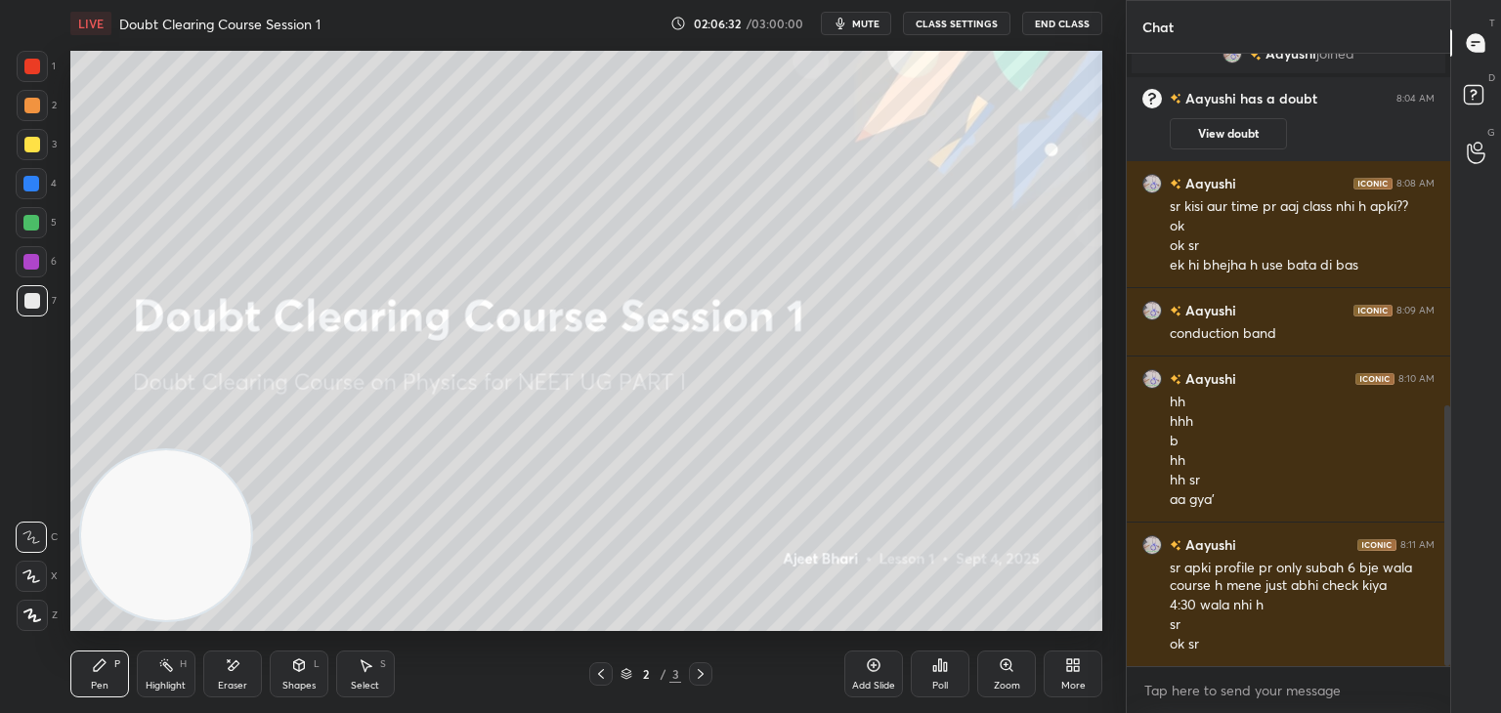
click at [232, 685] on div "Eraser" at bounding box center [232, 686] width 29 height 10
click at [31, 618] on span "Erase all" at bounding box center [31, 616] width 29 height 14
click at [860, 17] on span "mute" at bounding box center [865, 24] width 27 height 14
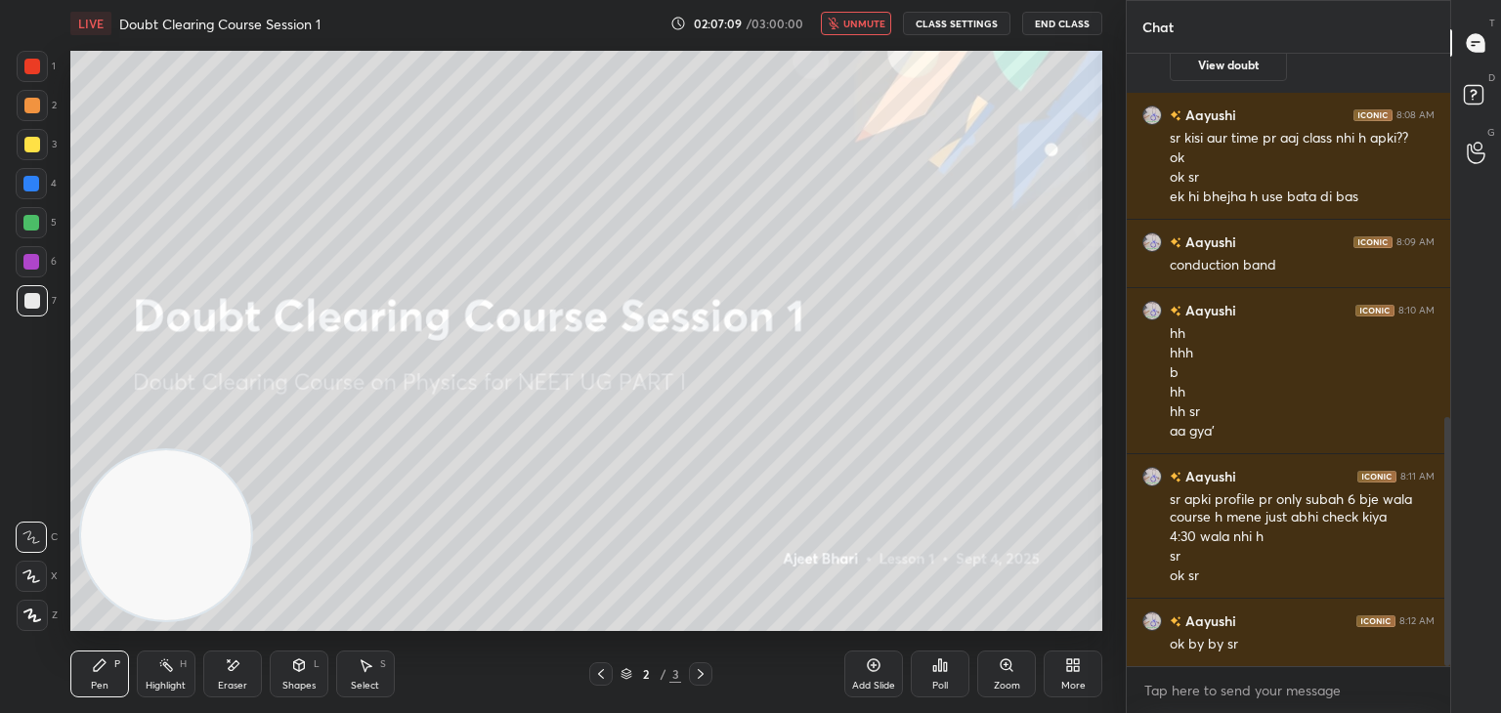
click at [866, 33] on button "unmute" at bounding box center [856, 23] width 70 height 23
click at [873, 21] on span "mute" at bounding box center [865, 24] width 27 height 14
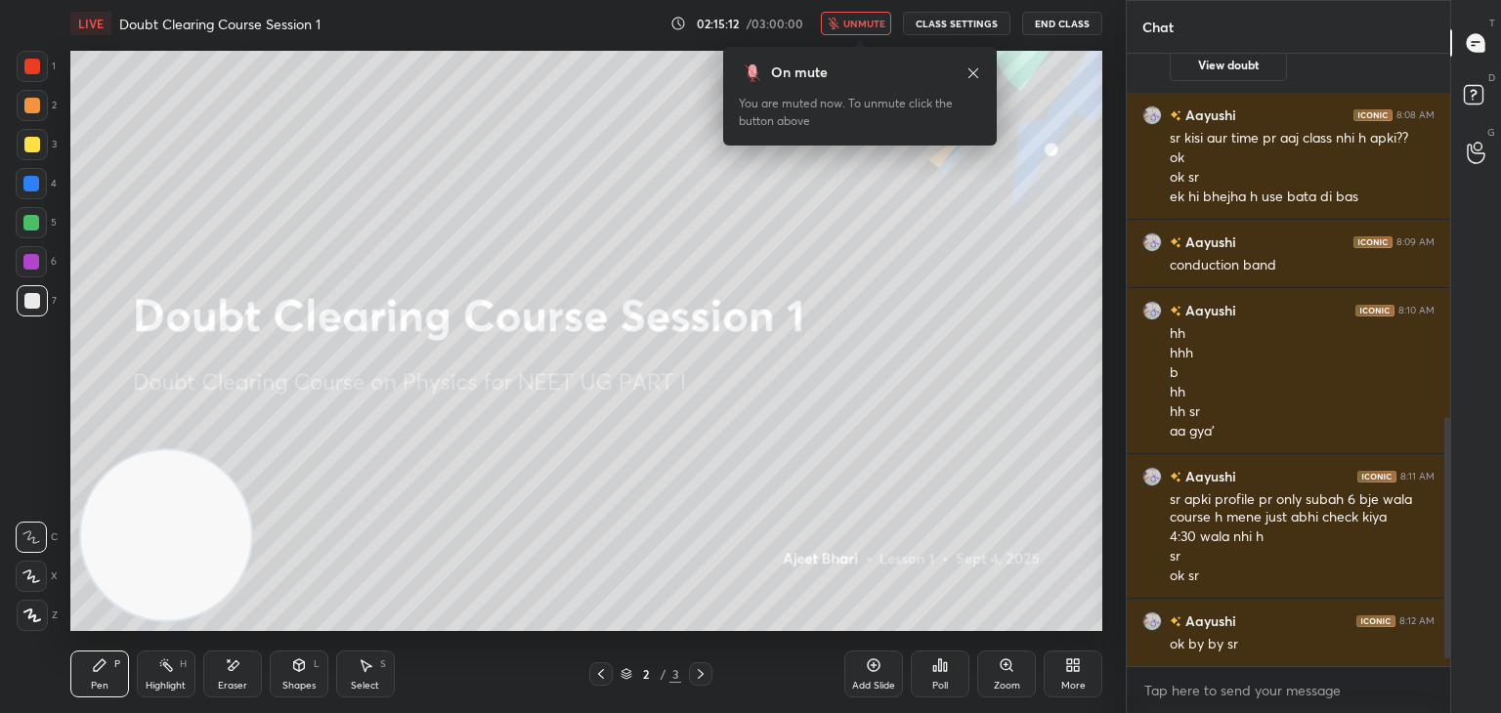
scroll to position [942, 0]
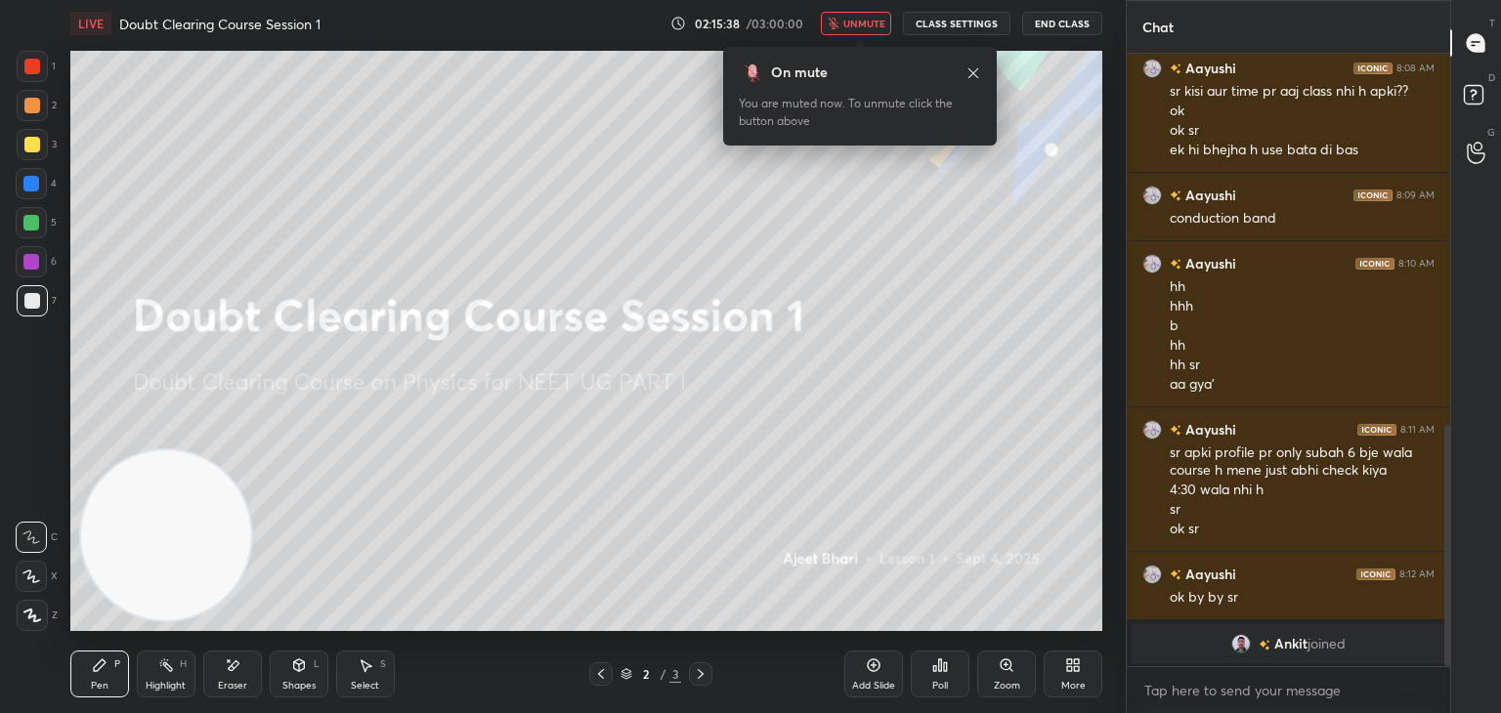
click at [227, 682] on div "Eraser" at bounding box center [232, 686] width 29 height 10
click at [121, 675] on div "Pen P" at bounding box center [99, 674] width 59 height 47
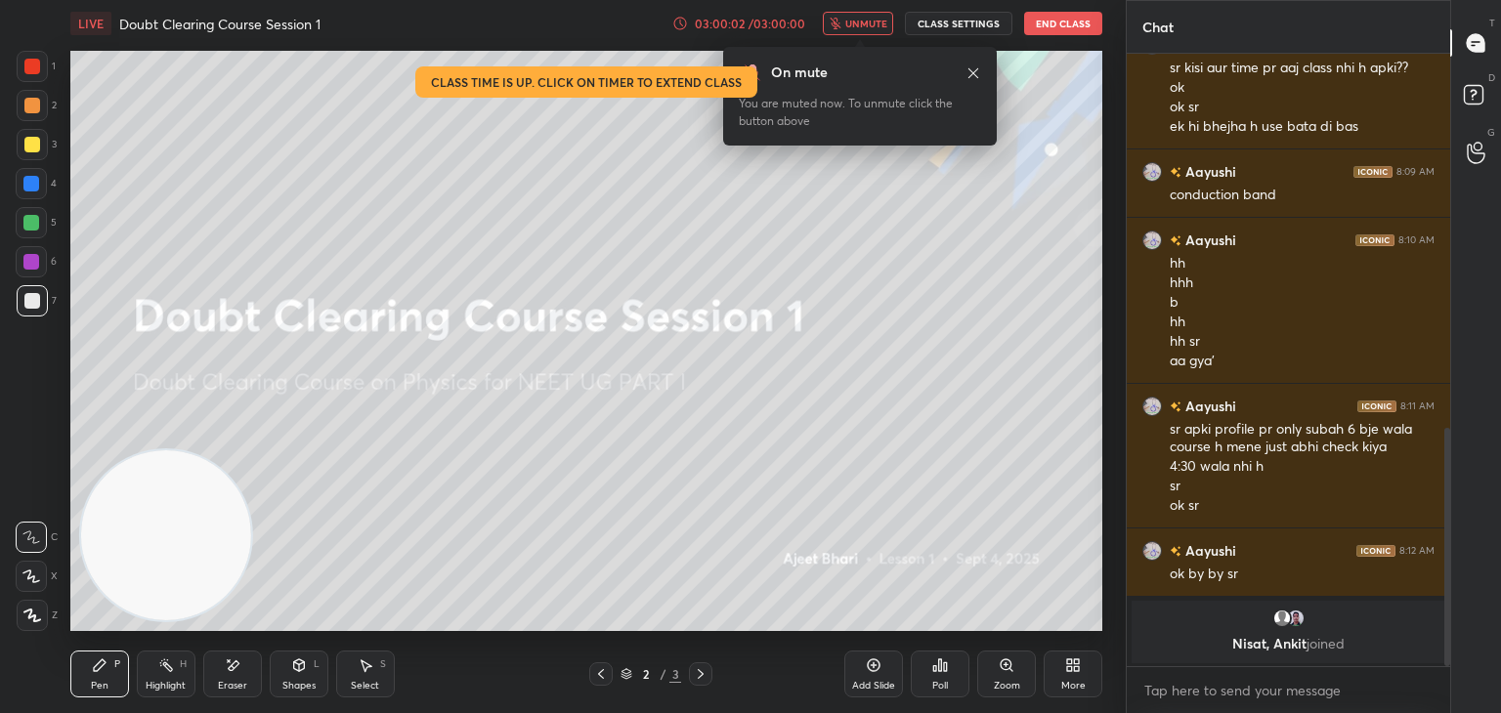
click at [1071, 32] on button "End Class" at bounding box center [1063, 23] width 78 height 23
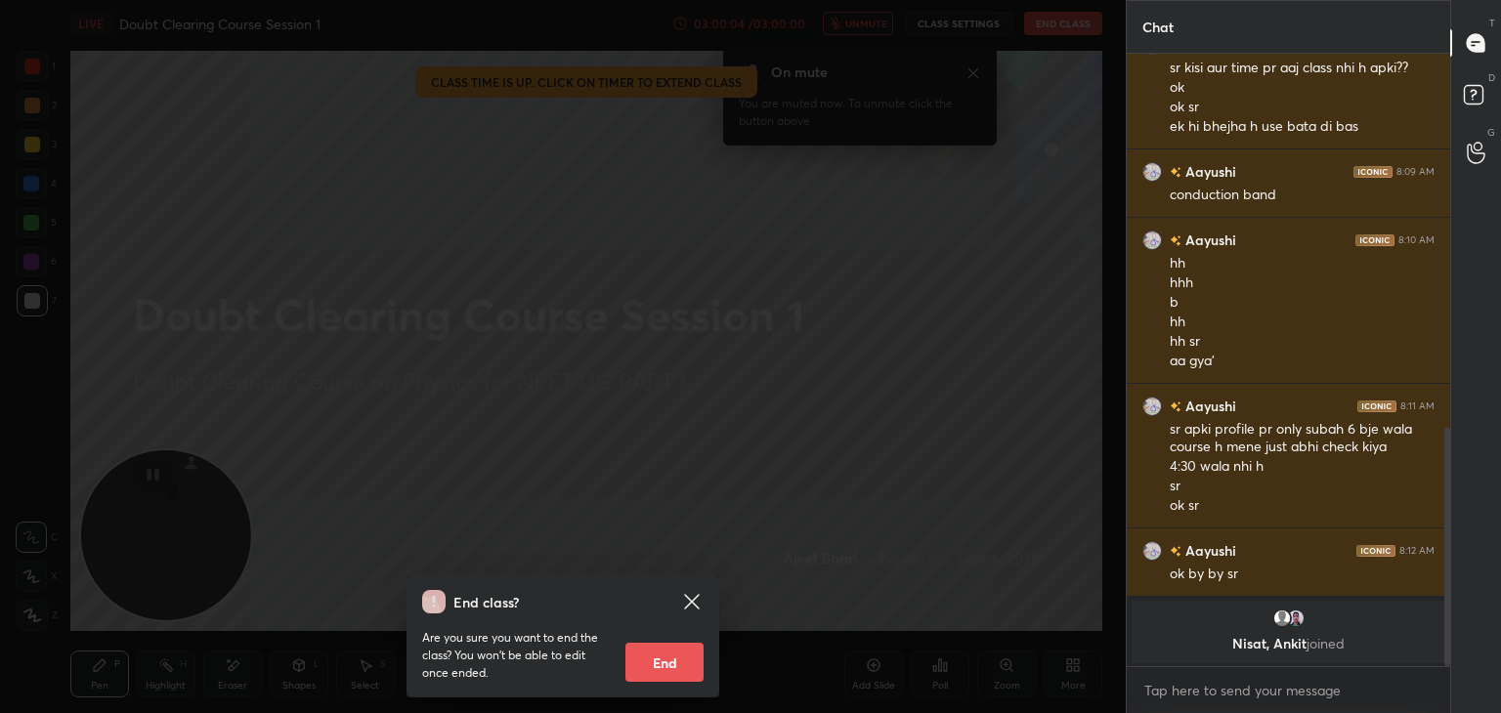
click at [667, 665] on button "End" at bounding box center [665, 662] width 78 height 39
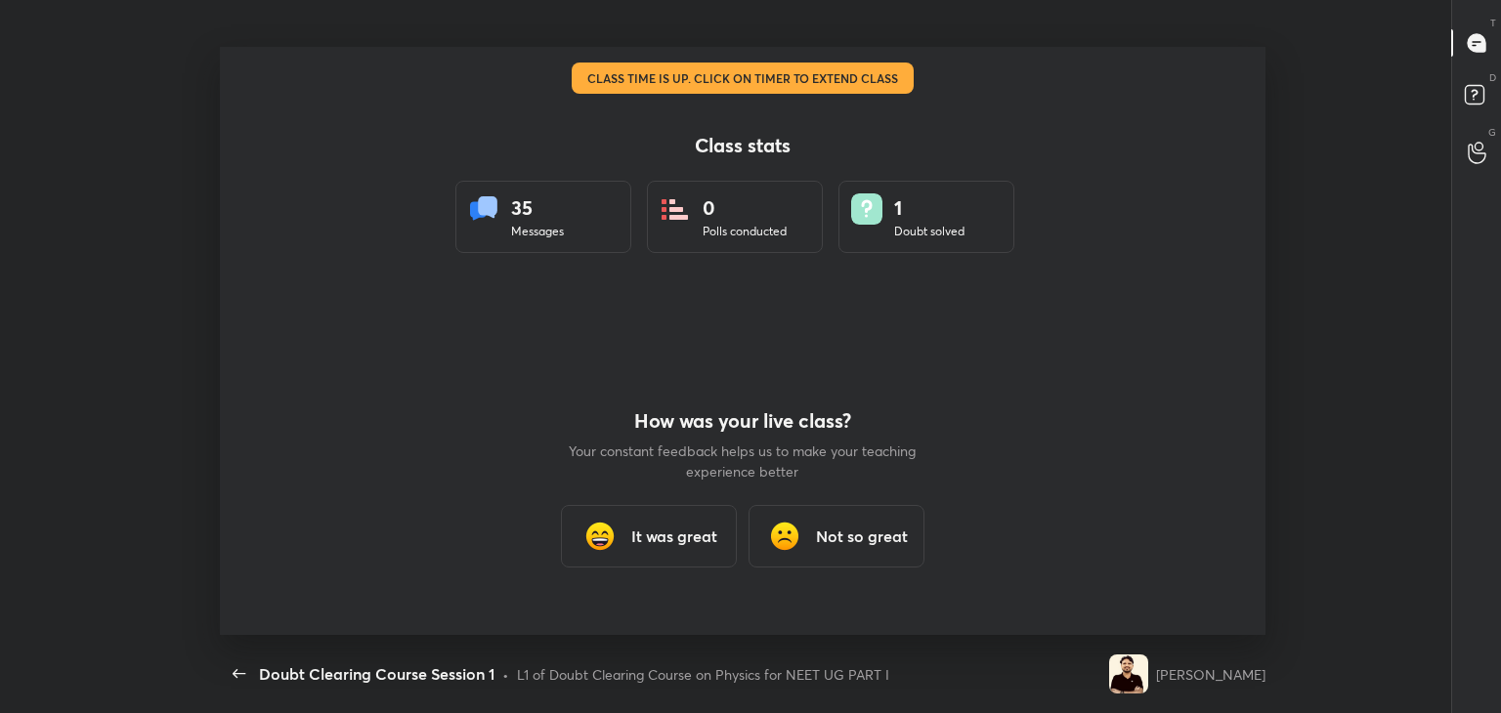
scroll to position [0, 0]
click at [698, 509] on div "It was great" at bounding box center [649, 536] width 176 height 63
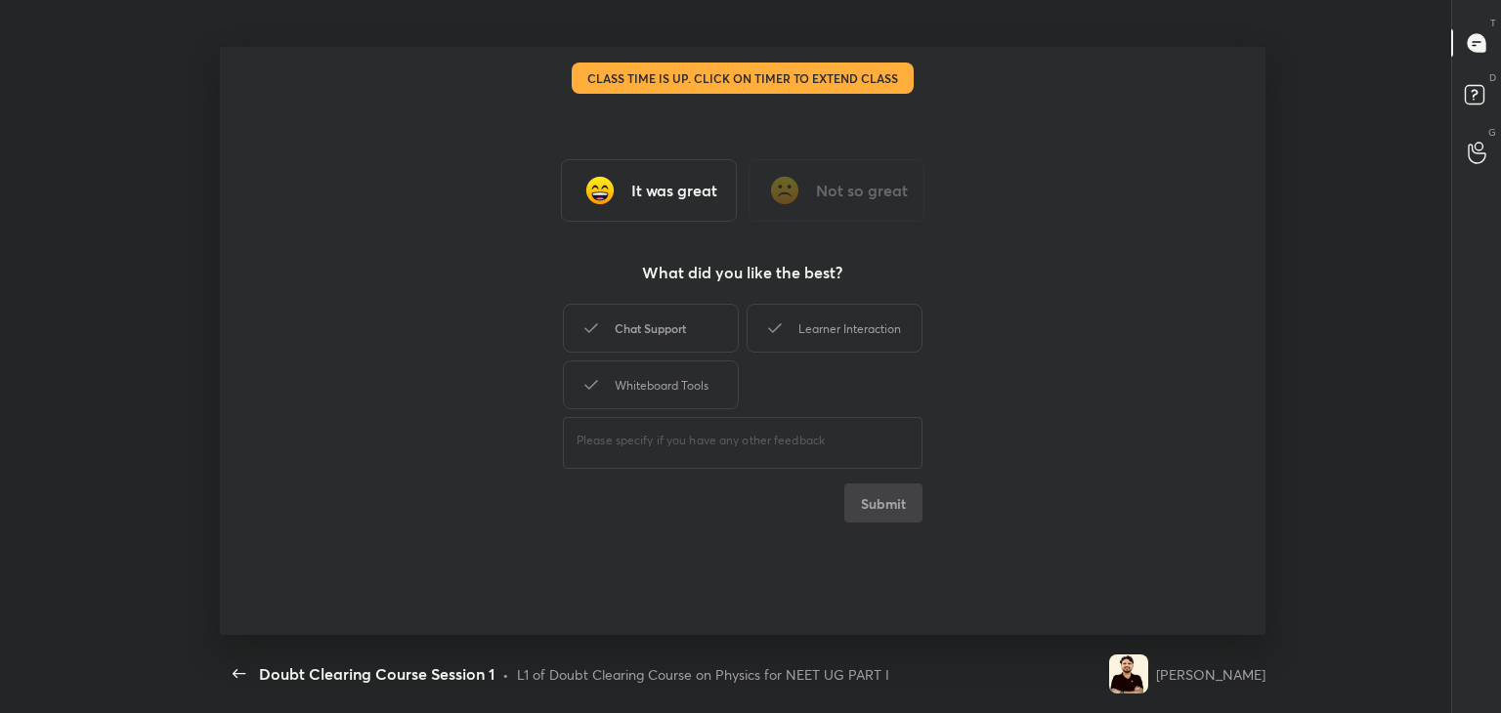
click at [704, 338] on div "Chat Support" at bounding box center [651, 328] width 176 height 49
click at [802, 326] on div "Learner Interaction" at bounding box center [835, 328] width 176 height 49
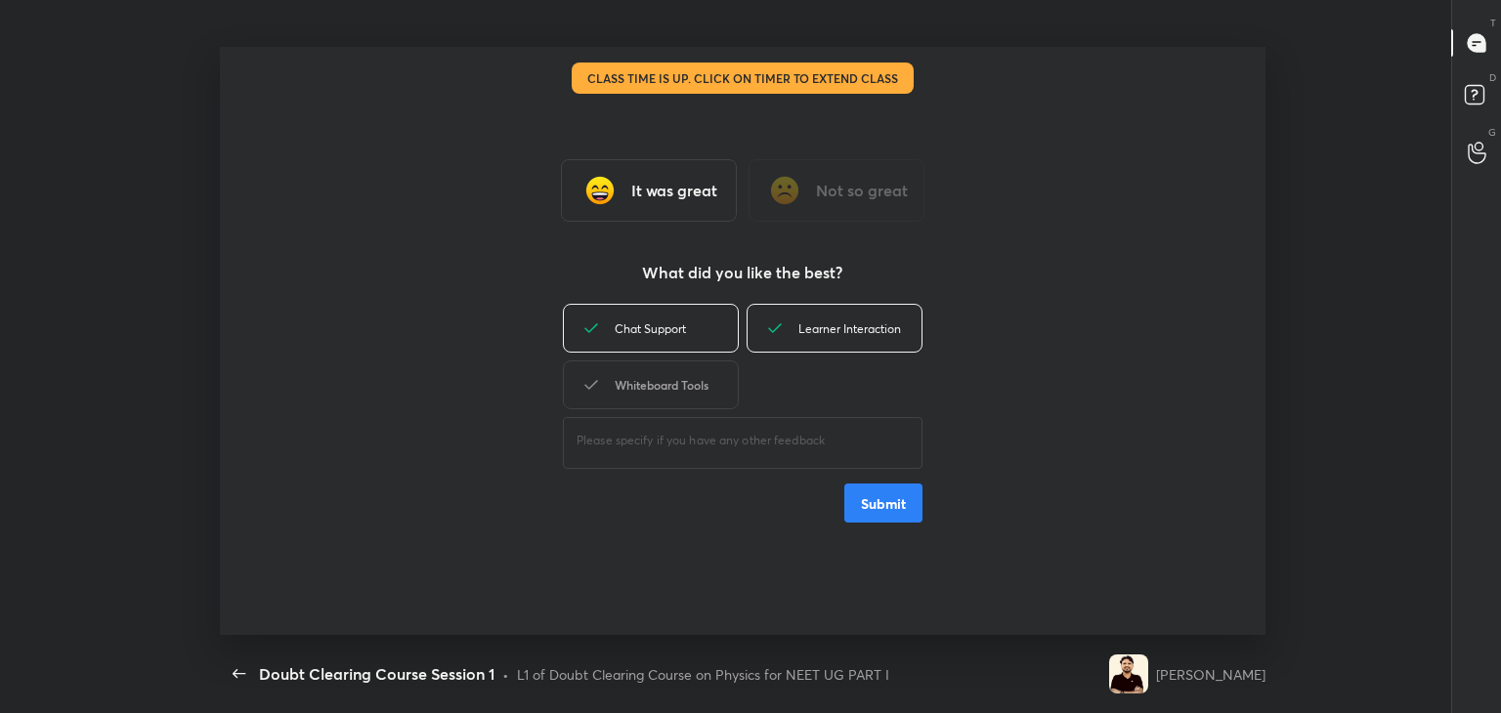
click at [687, 389] on div "Whiteboard Tools" at bounding box center [651, 385] width 176 height 49
click at [864, 510] on button "Submit" at bounding box center [883, 503] width 78 height 39
